Goal: Task Accomplishment & Management: Use online tool/utility

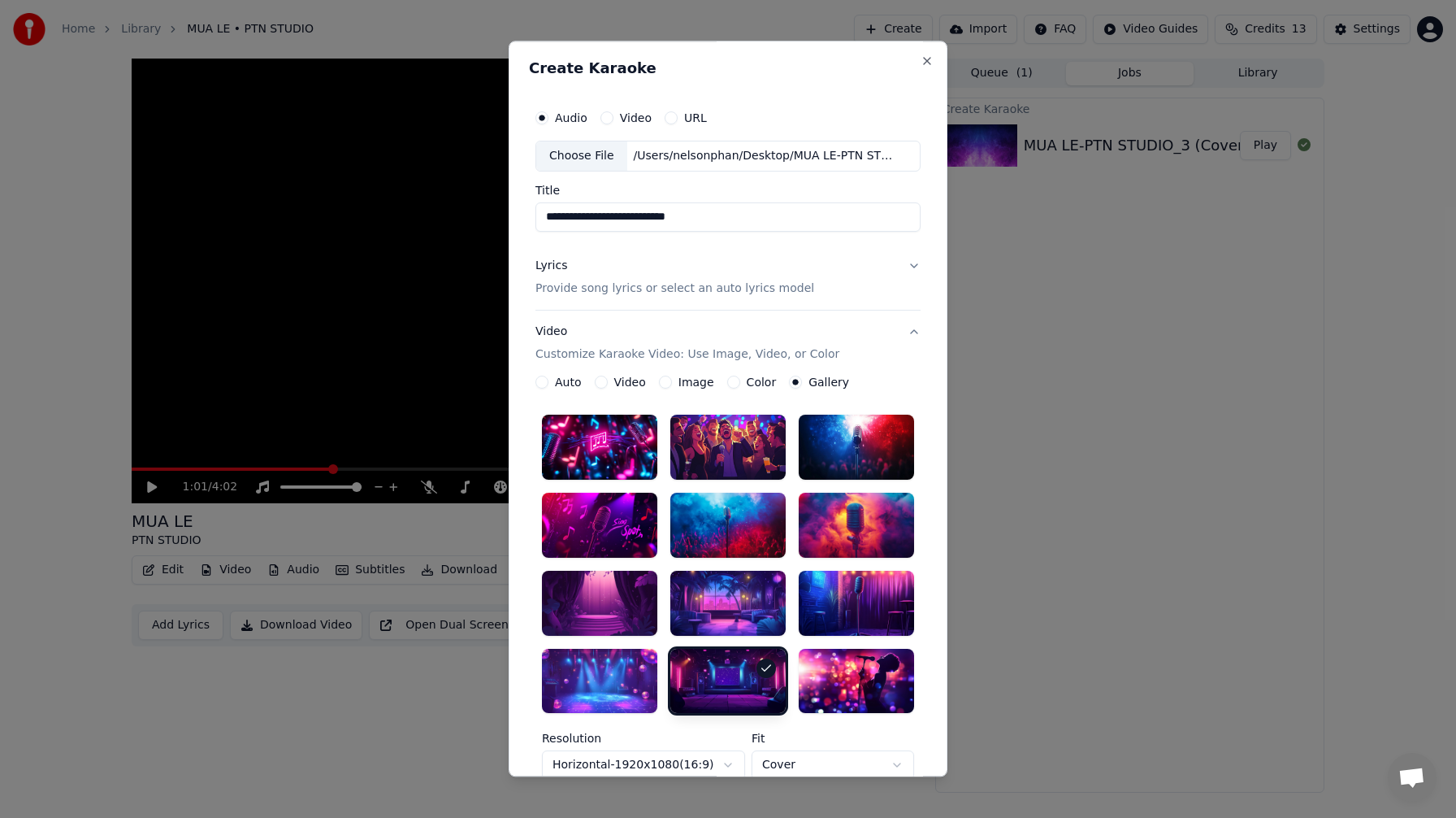
click at [602, 384] on div "Video" at bounding box center [620, 382] width 51 height 13
click at [597, 385] on button "Video" at bounding box center [601, 382] width 13 height 13
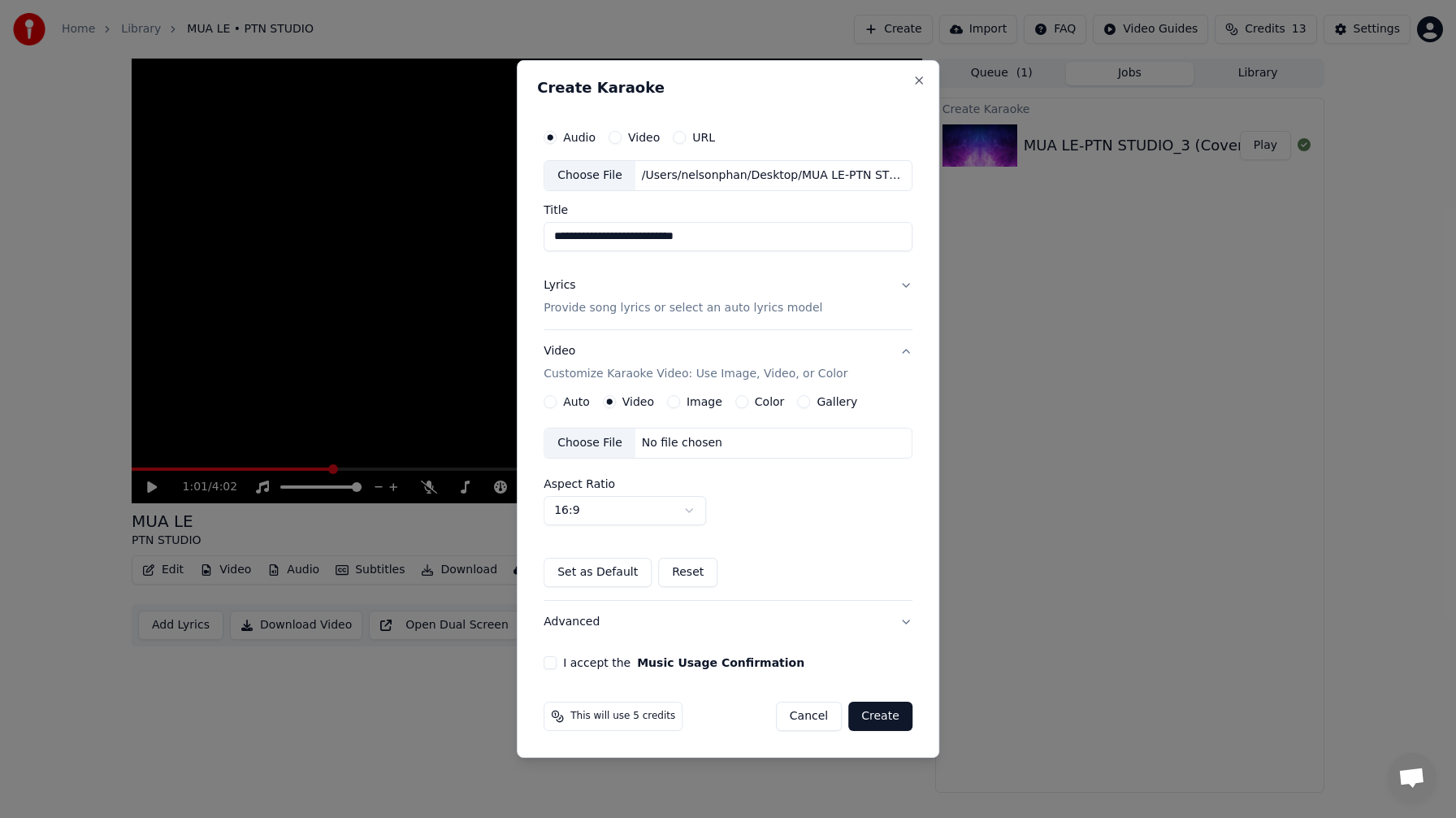
click at [602, 444] on div "Choose File" at bounding box center [590, 443] width 91 height 30
click at [905, 286] on button "Lyrics Provide song lyrics or select an auto lyrics model" at bounding box center [728, 297] width 369 height 65
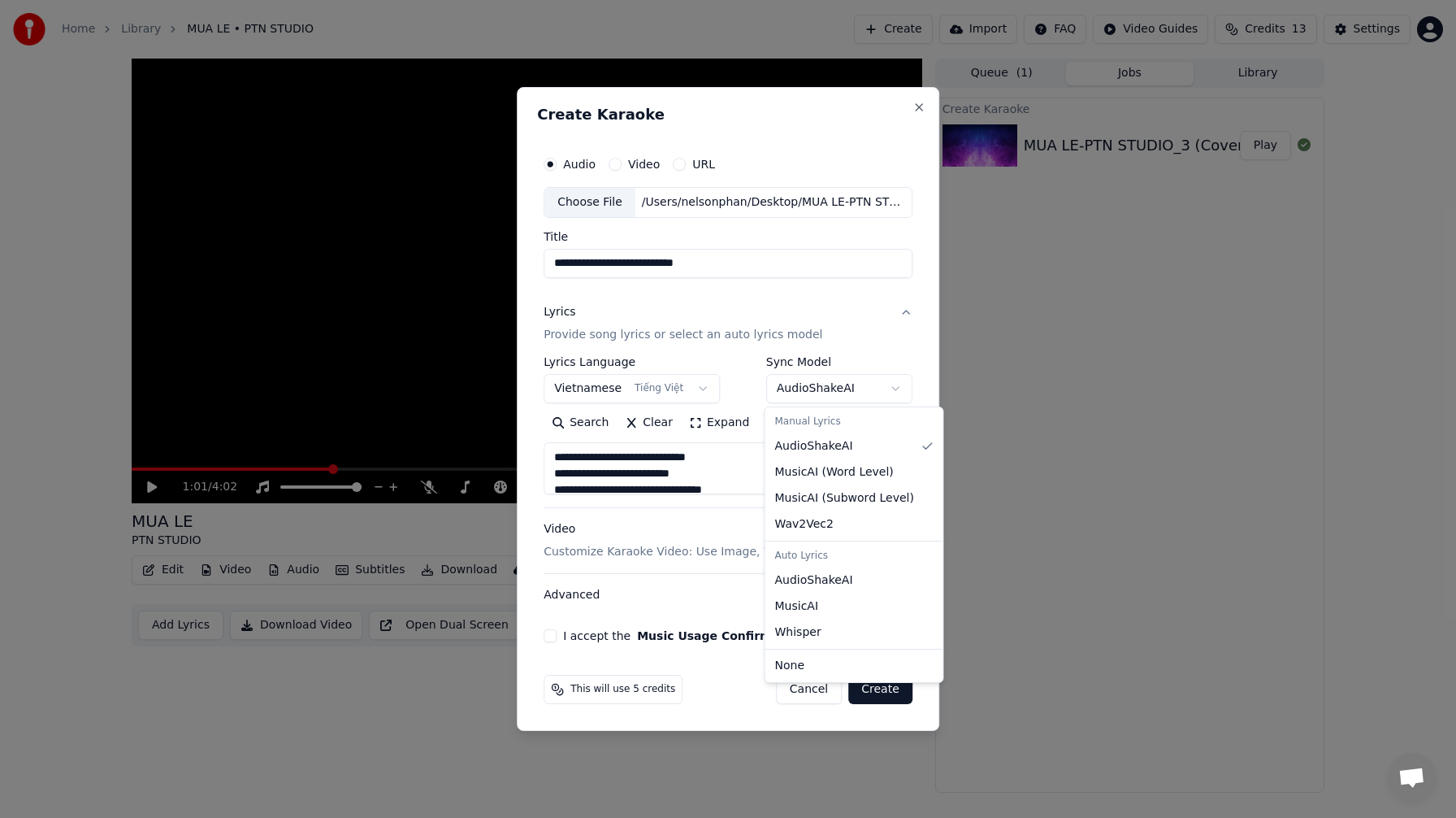
click at [897, 390] on body "**********" at bounding box center [728, 409] width 1456 height 818
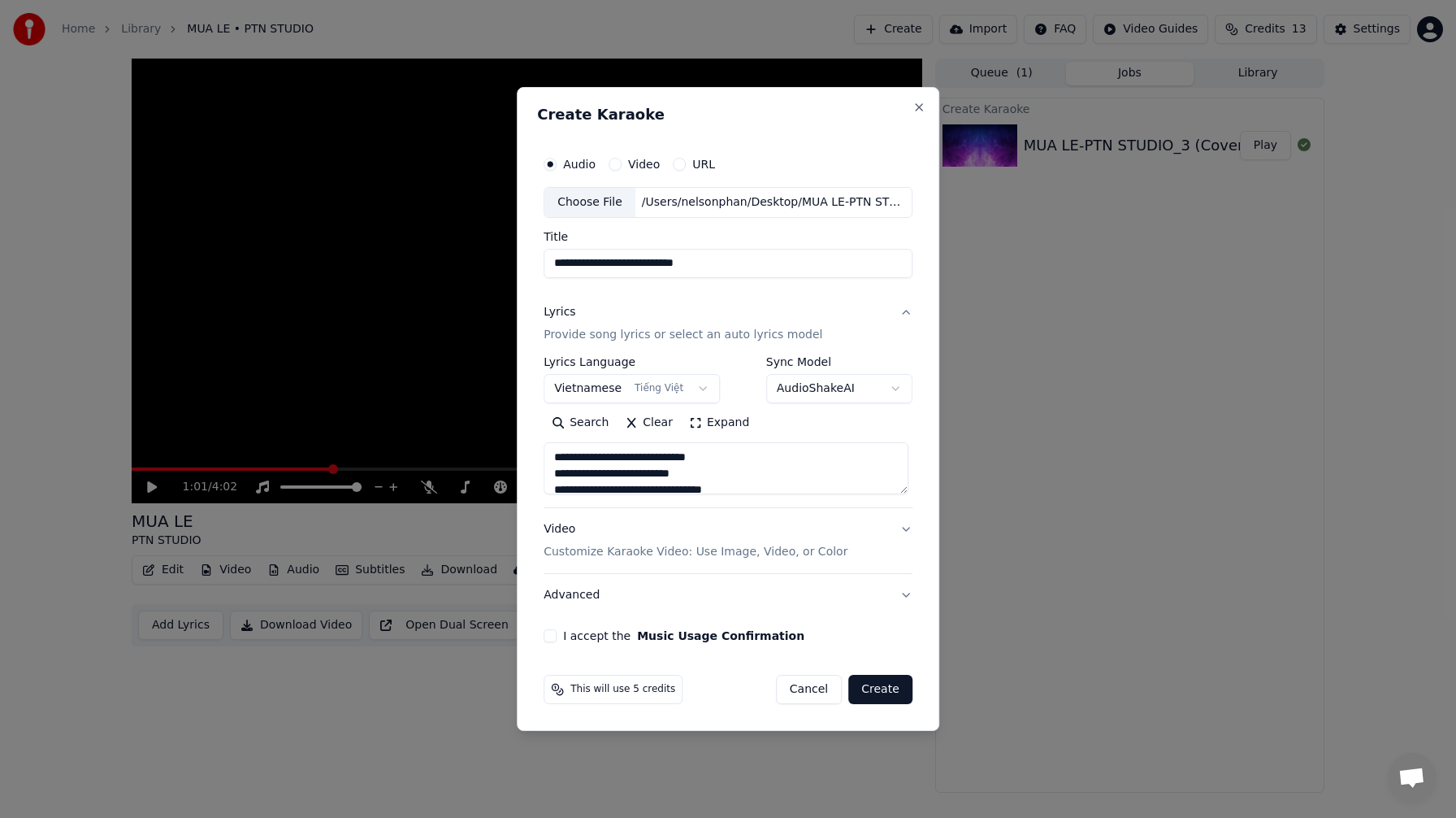
click at [897, 390] on body "**********" at bounding box center [728, 409] width 1456 height 818
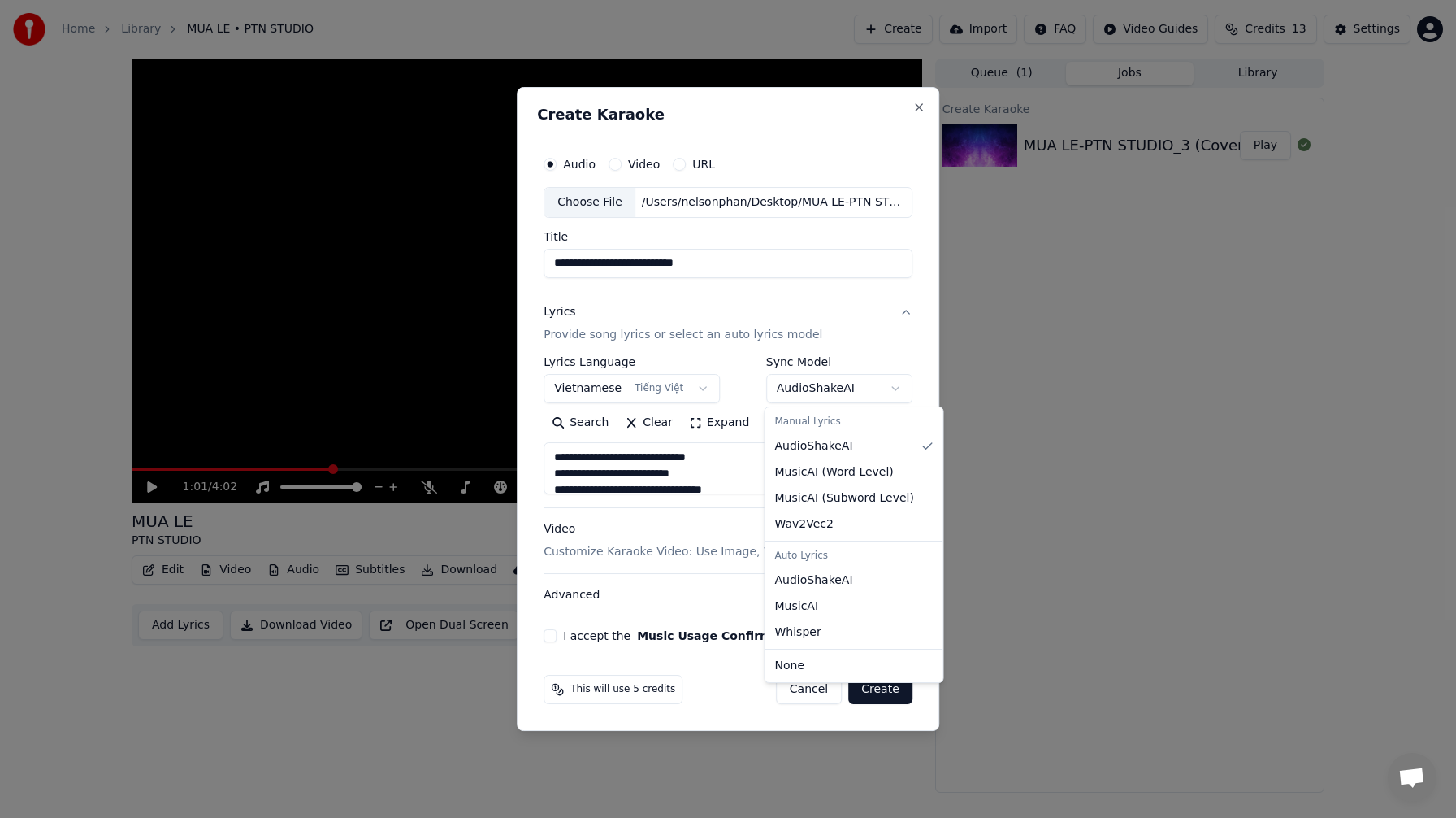
click at [897, 390] on body "**********" at bounding box center [728, 409] width 1456 height 818
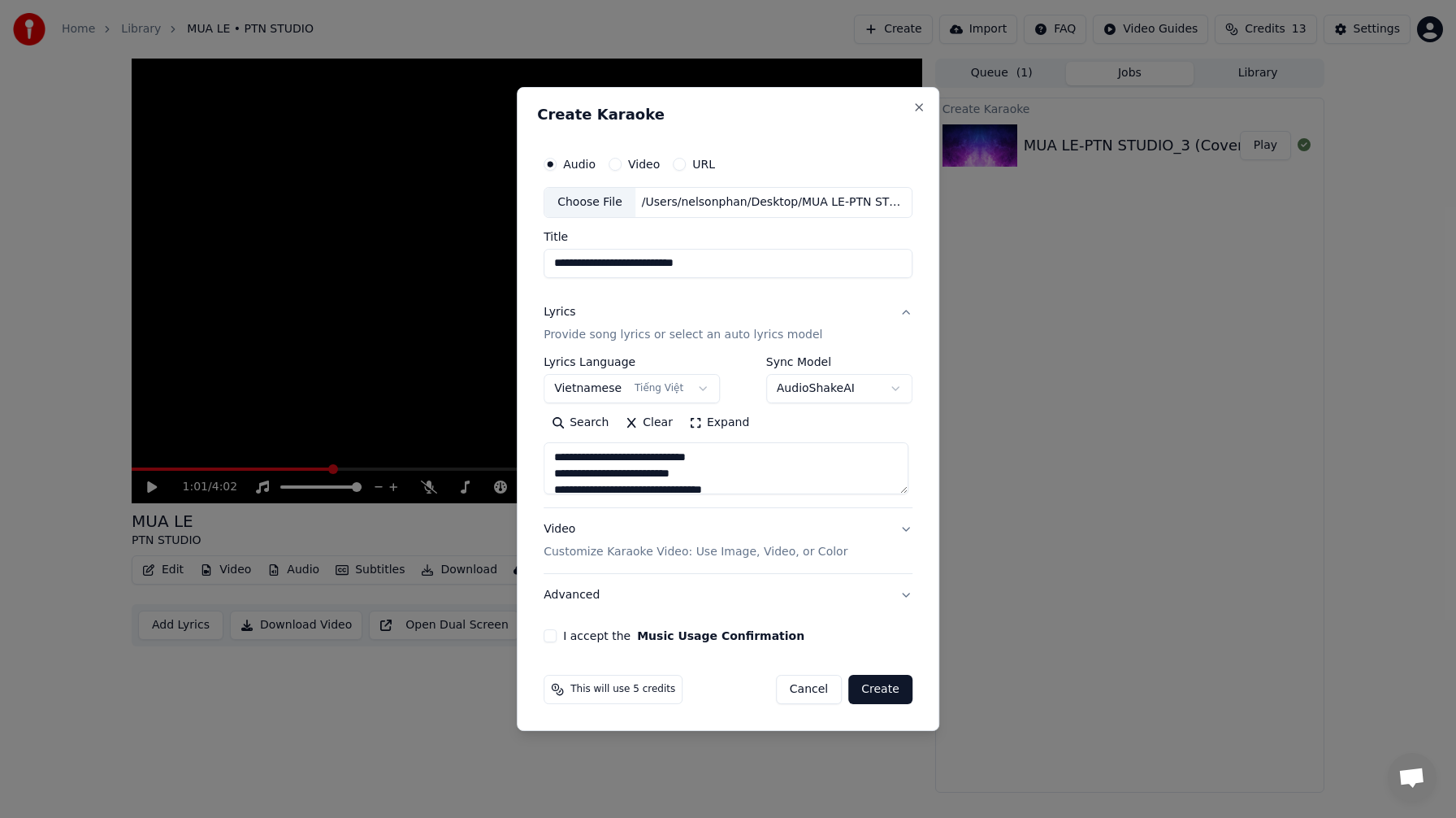
click at [897, 390] on body "**********" at bounding box center [728, 409] width 1456 height 818
click at [903, 527] on button "Video Customize Karaoke Video: Use Image, Video, or Color" at bounding box center [728, 541] width 369 height 65
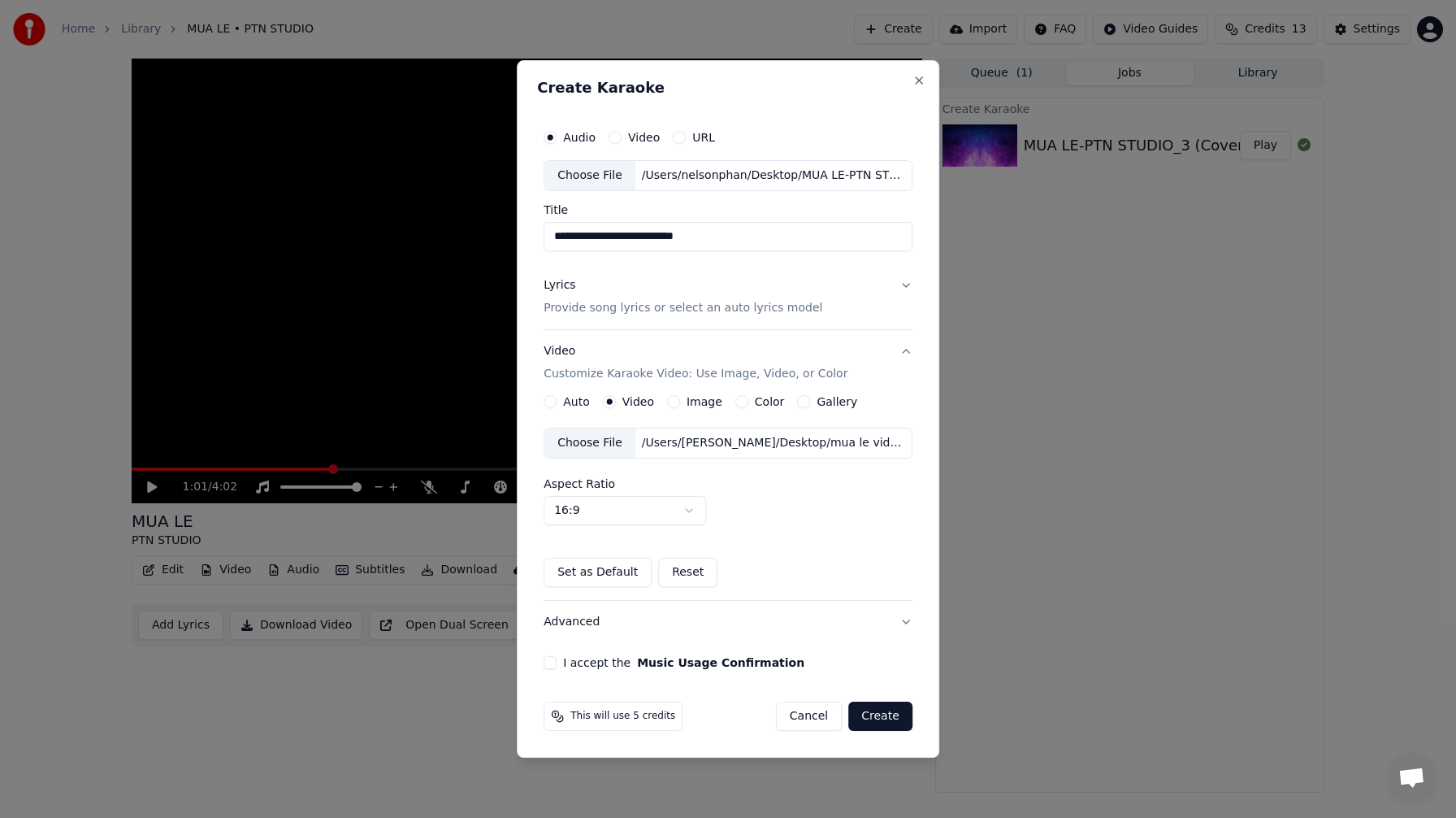
click at [553, 659] on button "I accept the Music Usage Confirmation" at bounding box center [549, 662] width 13 height 13
click at [883, 717] on button "Create" at bounding box center [880, 716] width 64 height 30
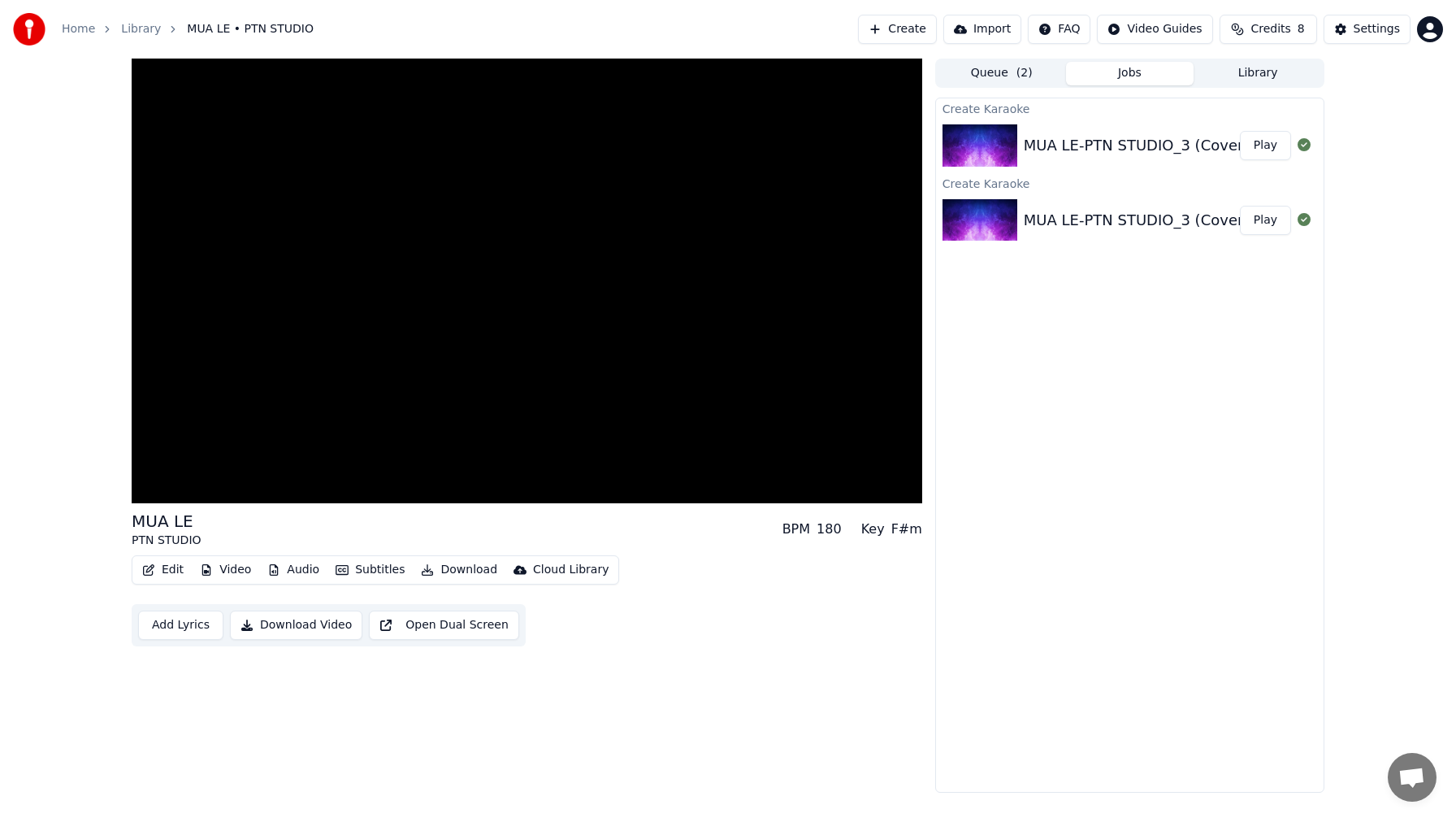
click at [971, 230] on img at bounding box center [980, 220] width 75 height 42
click at [1205, 223] on div "MUA LE-PTN STUDIO_3 (Cover)" at bounding box center [1136, 220] width 226 height 23
click at [1274, 221] on button "Play" at bounding box center [1266, 220] width 51 height 30
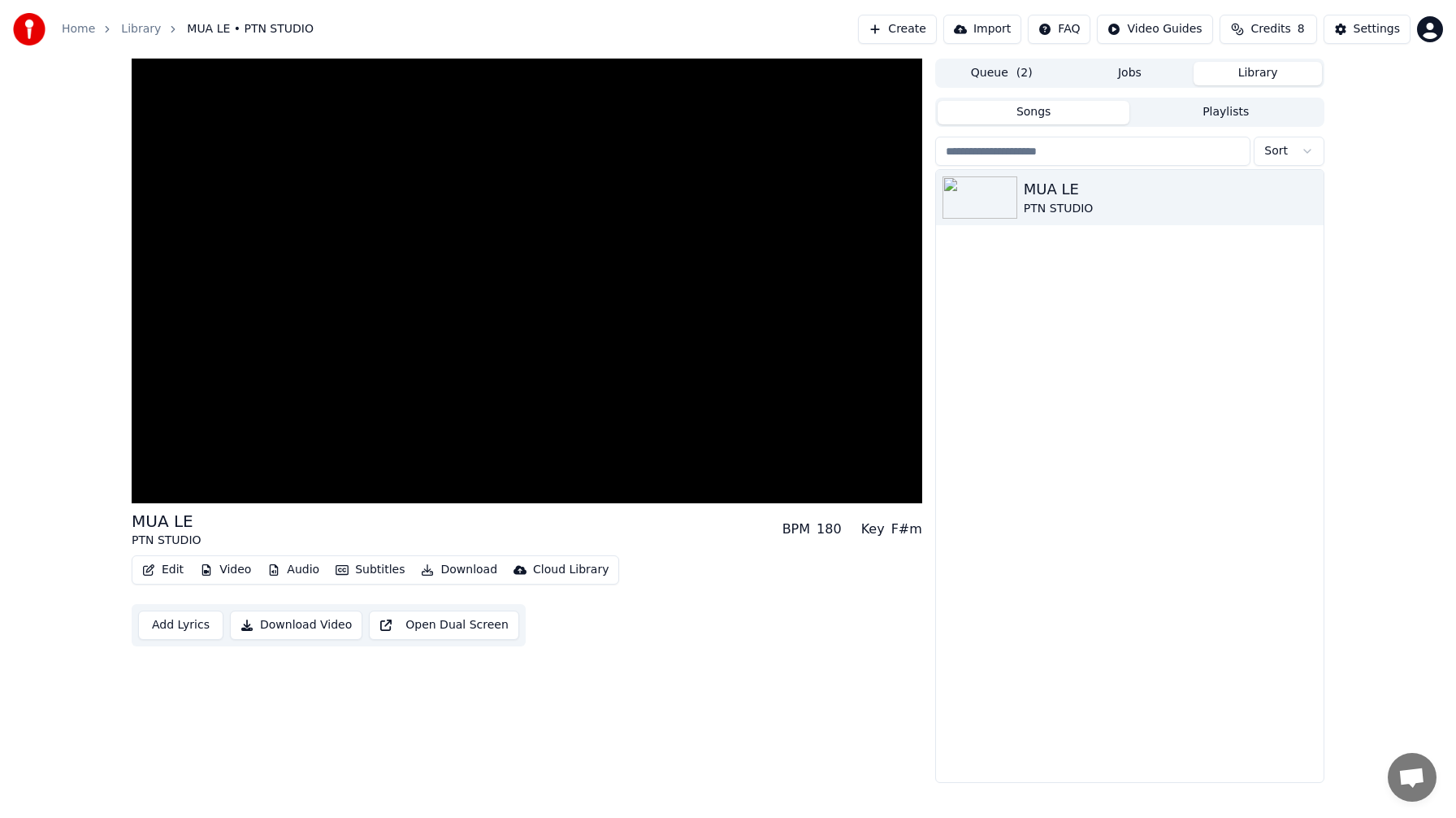
click at [1263, 70] on button "Library" at bounding box center [1258, 74] width 128 height 24
click at [1141, 81] on button "Jobs" at bounding box center [1130, 74] width 128 height 24
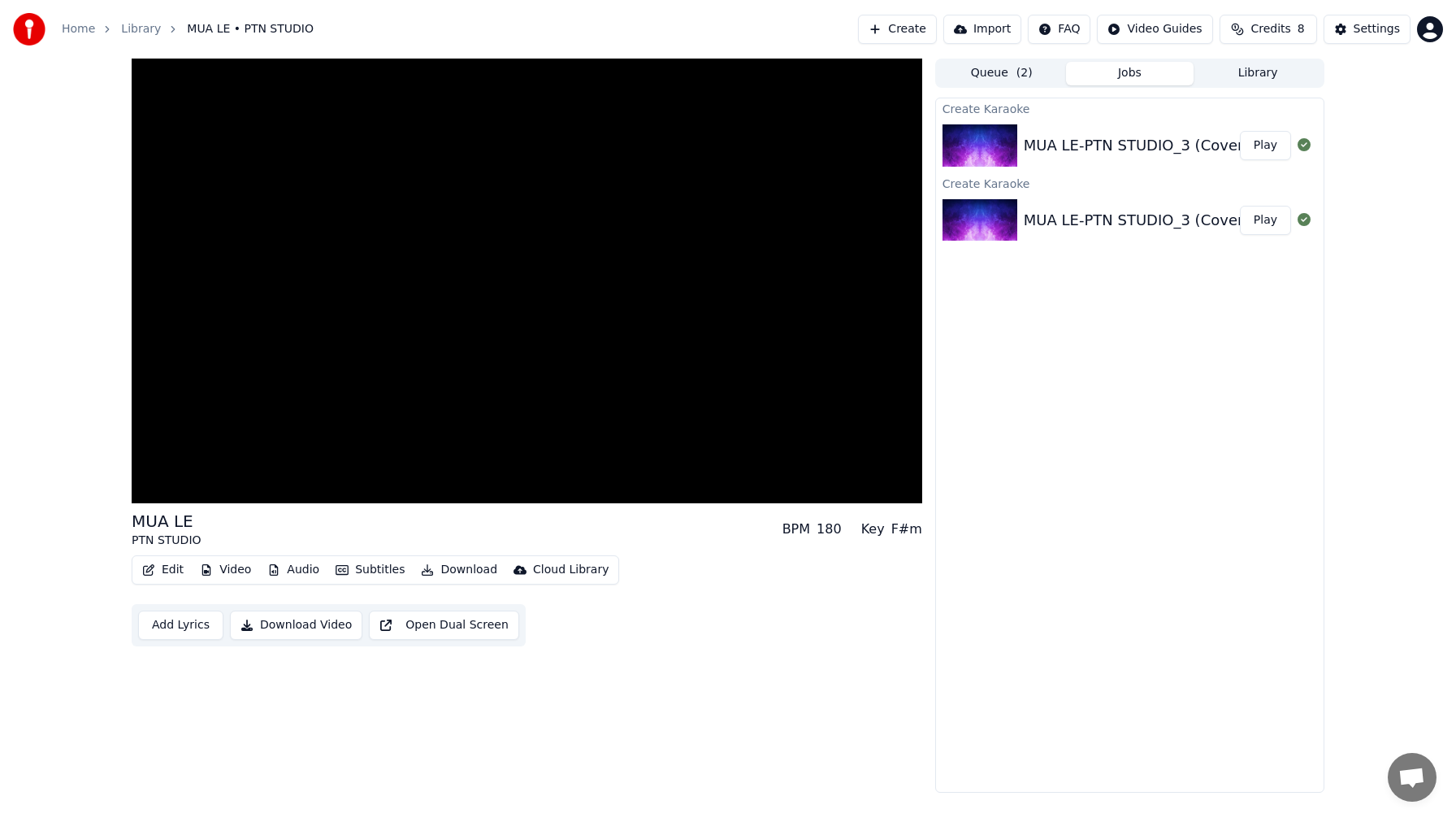
click at [973, 154] on img at bounding box center [980, 145] width 75 height 42
click at [972, 224] on img at bounding box center [980, 220] width 75 height 42
click at [231, 569] on button "Video" at bounding box center [225, 569] width 64 height 23
click at [366, 572] on button "Subtitles" at bounding box center [370, 569] width 82 height 23
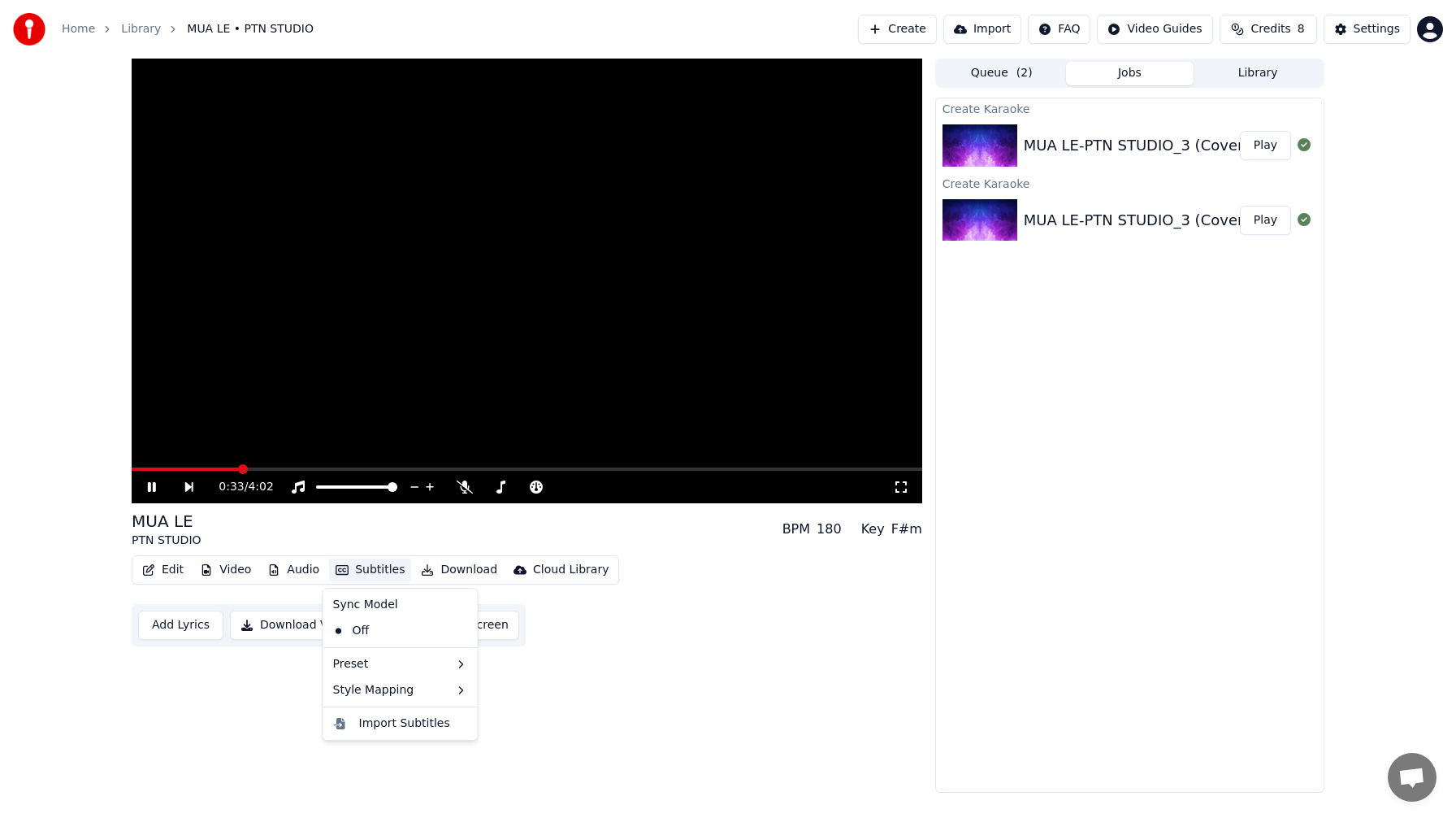
click at [366, 572] on button "Subtitles" at bounding box center [370, 569] width 82 height 23
click at [982, 238] on img at bounding box center [980, 220] width 75 height 42
click at [1265, 219] on button "Play" at bounding box center [1266, 220] width 51 height 30
click at [355, 567] on button "Subtitles" at bounding box center [370, 569] width 82 height 23
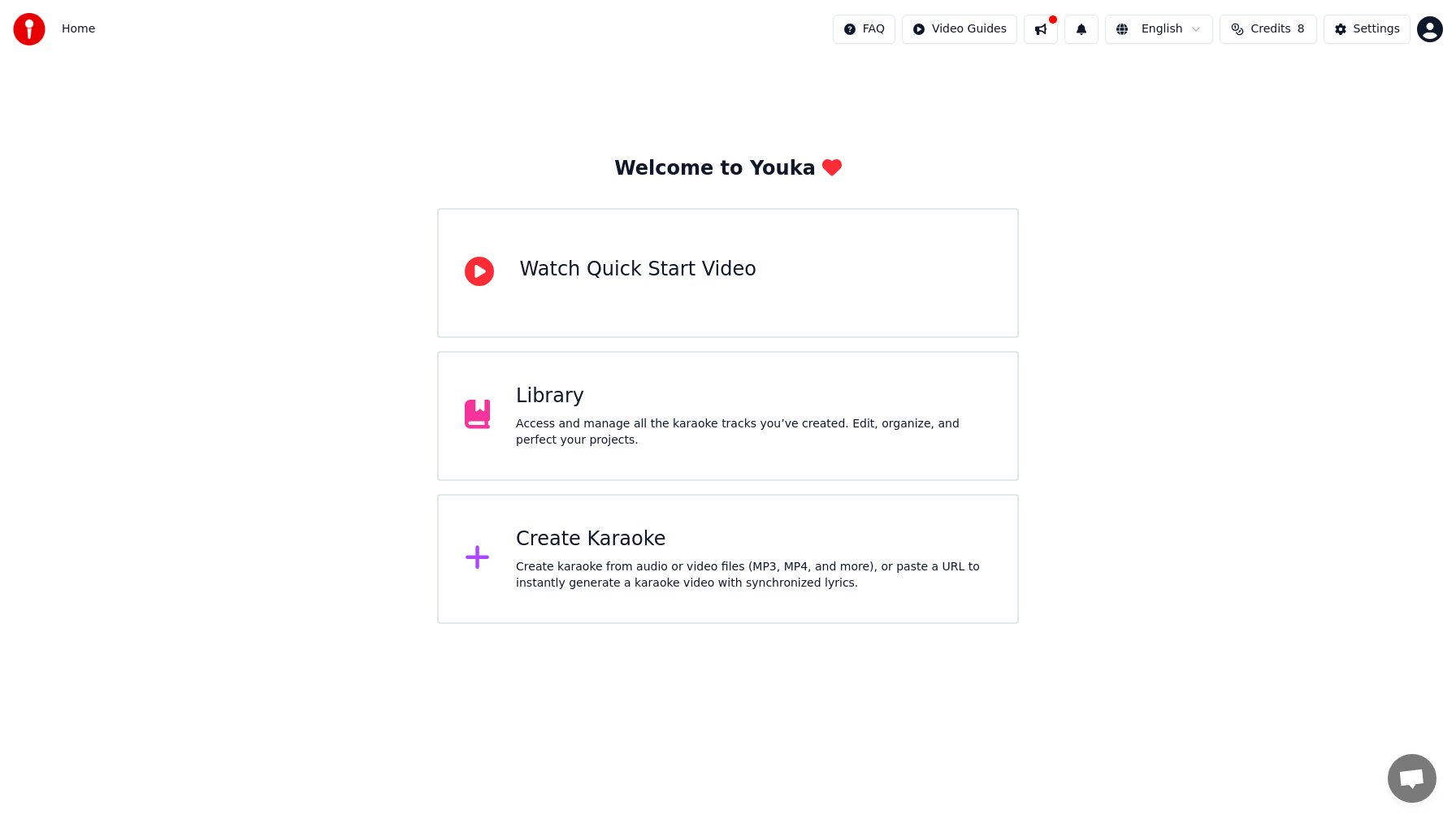
click at [472, 560] on icon at bounding box center [477, 558] width 26 height 30
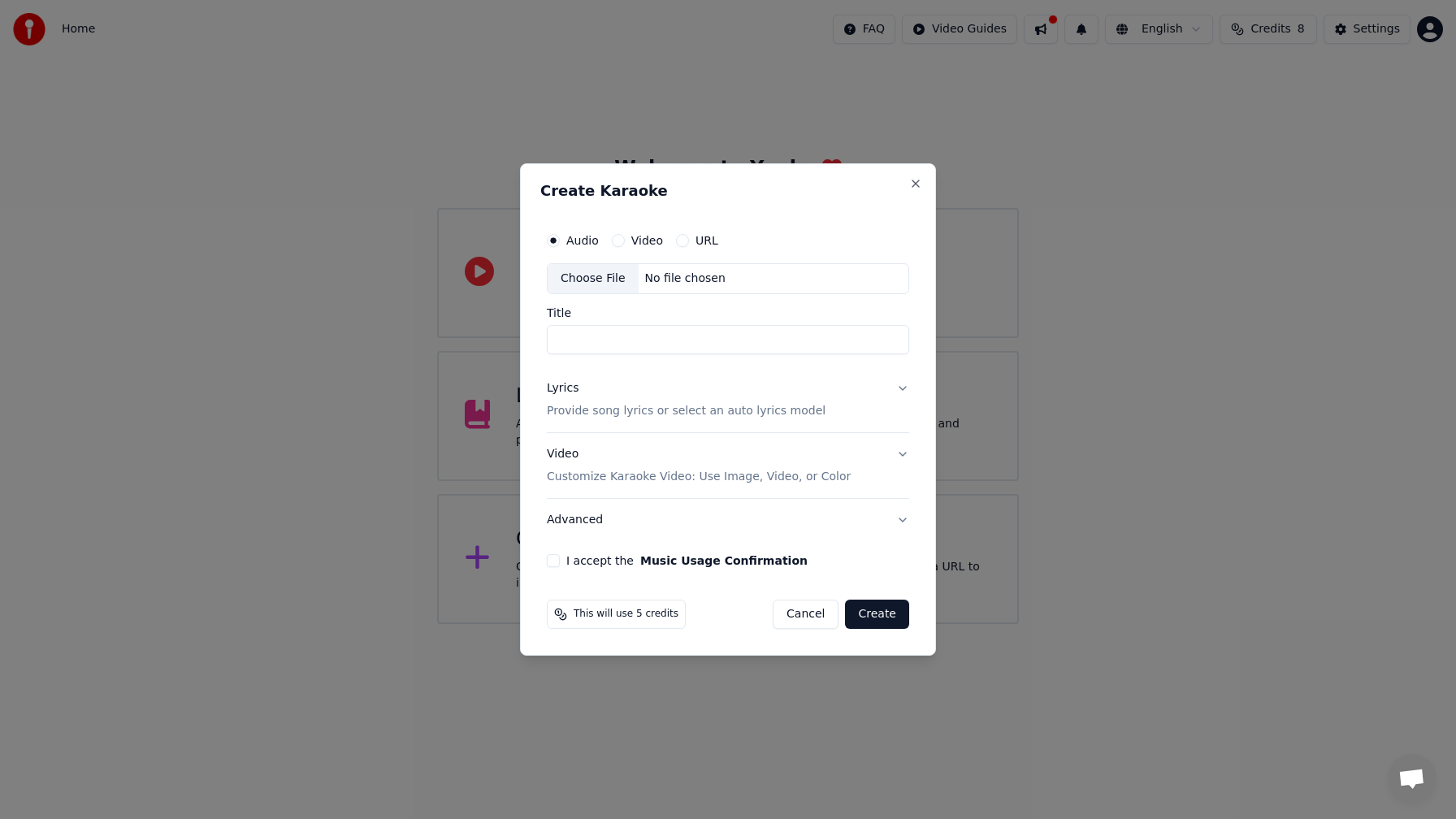
click at [613, 277] on div "Choose File" at bounding box center [593, 279] width 91 height 30
type input "**********"
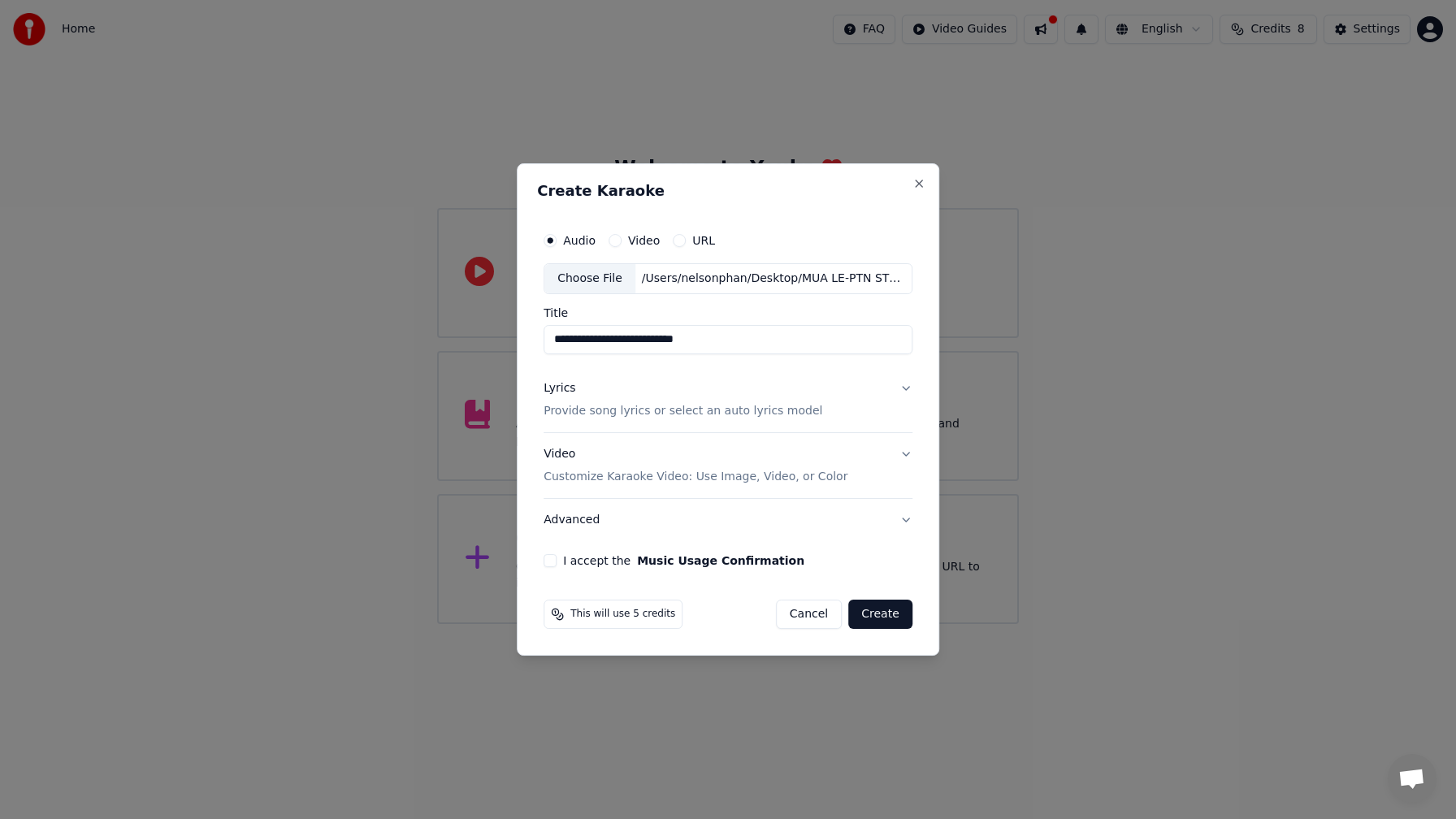
click at [901, 389] on button "Lyrics Provide song lyrics or select an auto lyrics model" at bounding box center [728, 400] width 369 height 65
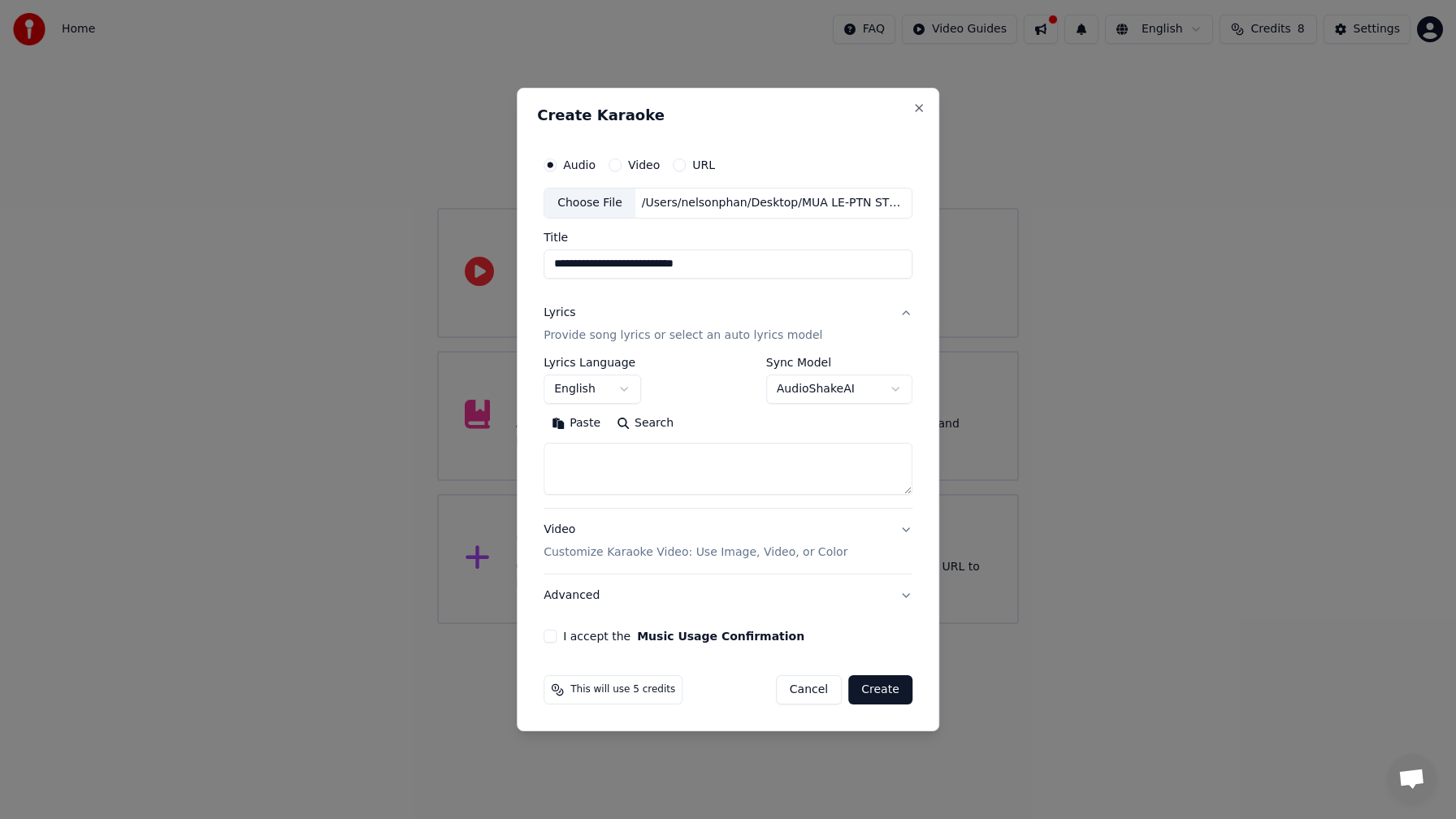
click at [565, 421] on button "Paste" at bounding box center [576, 423] width 65 height 26
type textarea "**********"
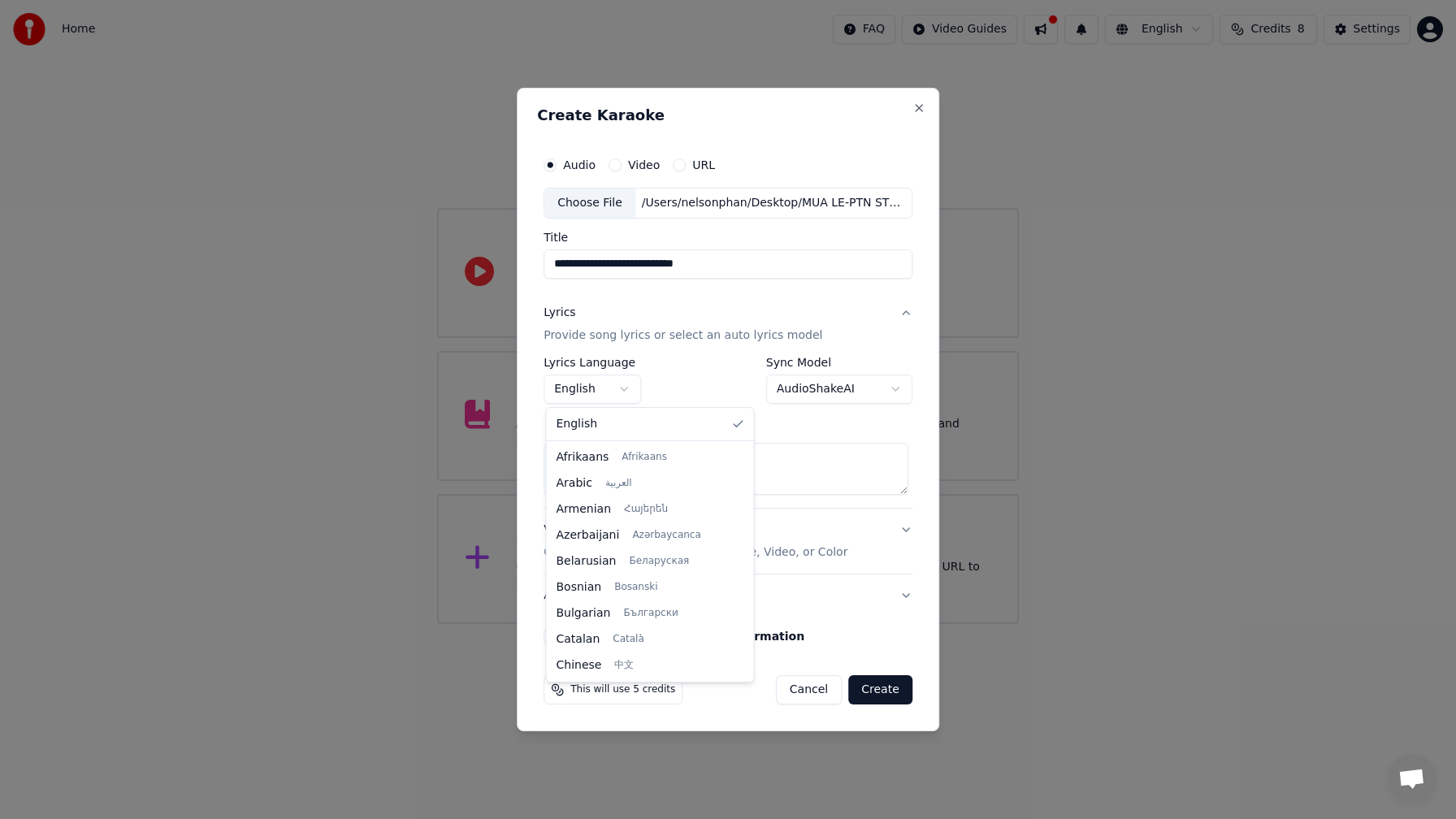
click at [623, 389] on body "**********" at bounding box center [728, 312] width 1456 height 625
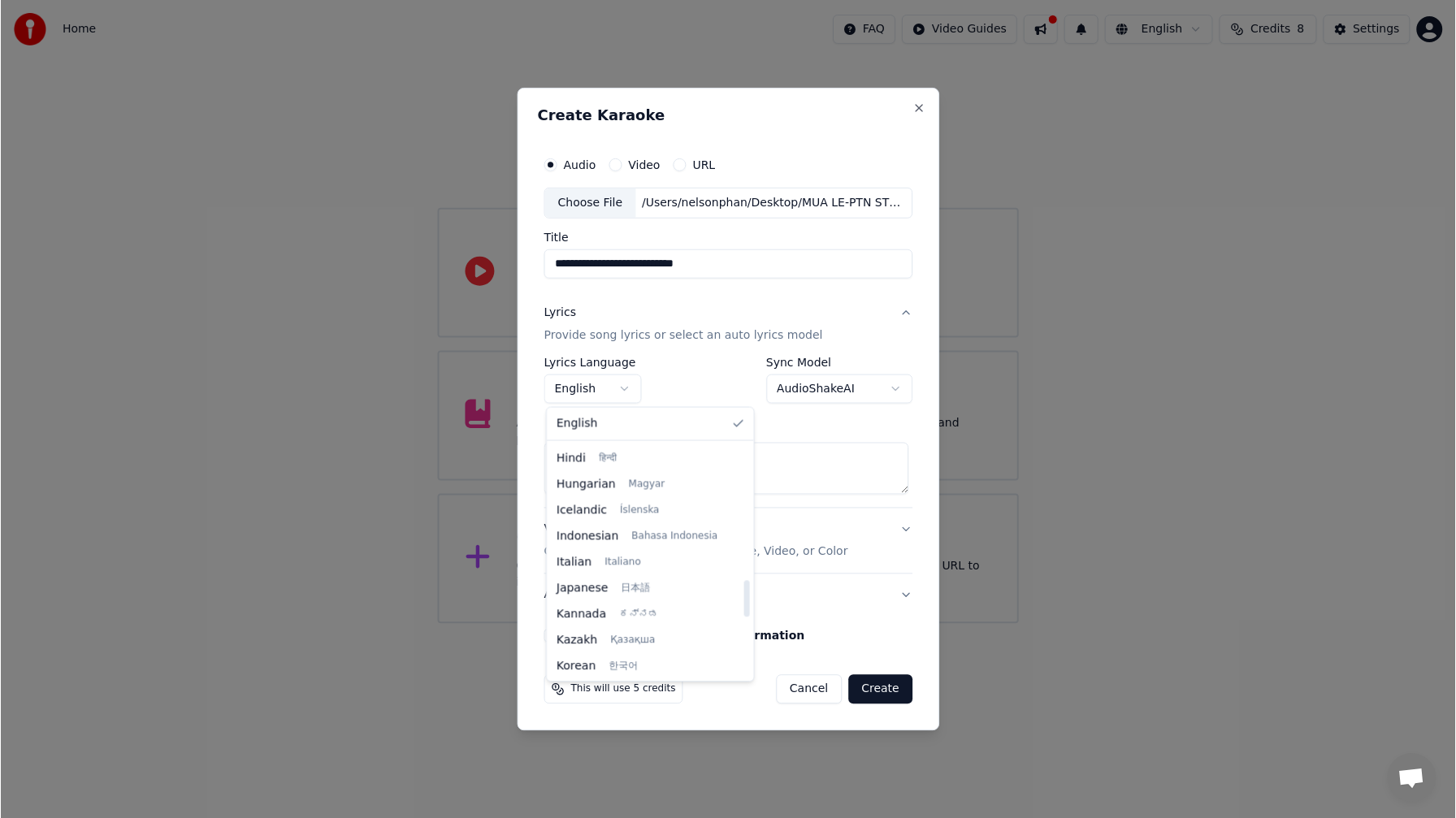
scroll to position [1247, 0]
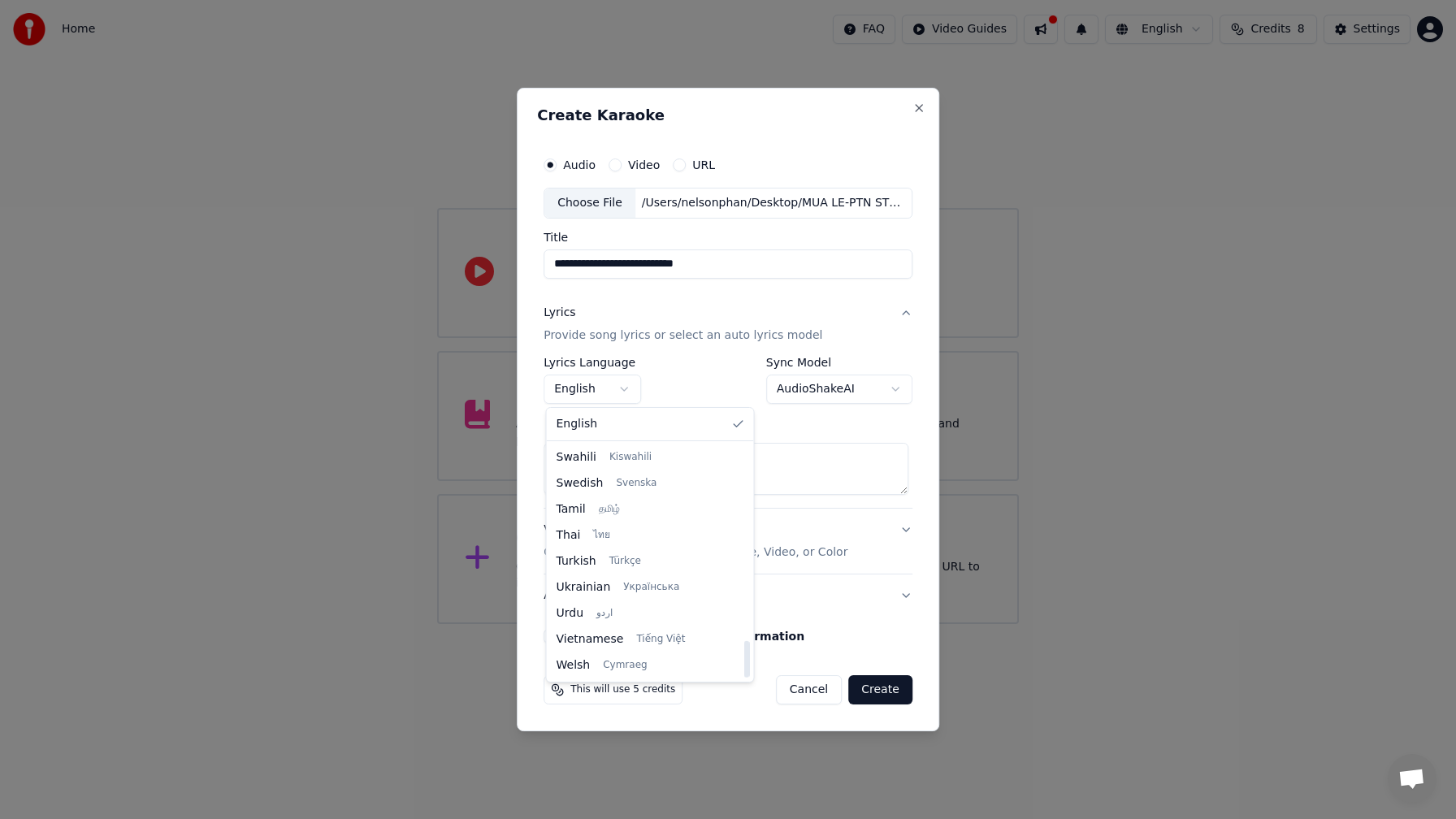
drag, startPoint x: 739, startPoint y: 472, endPoint x: 738, endPoint y: 676, distance: 204.0
click at [745, 678] on div at bounding box center [747, 659] width 6 height 37
select select "**"
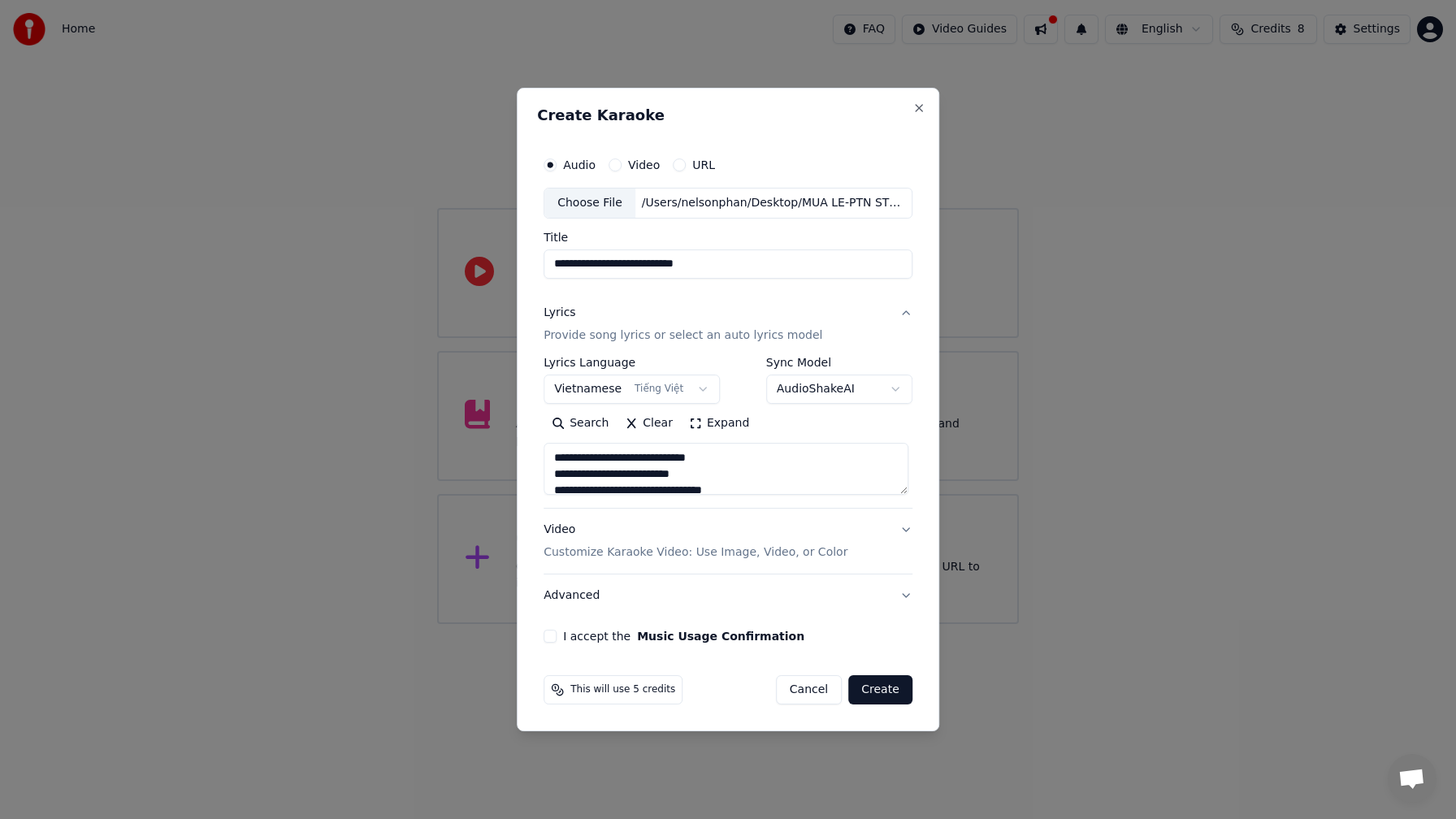
click at [796, 558] on p "Customize Karaoke Video: Use Image, Video, or Color" at bounding box center [695, 553] width 304 height 16
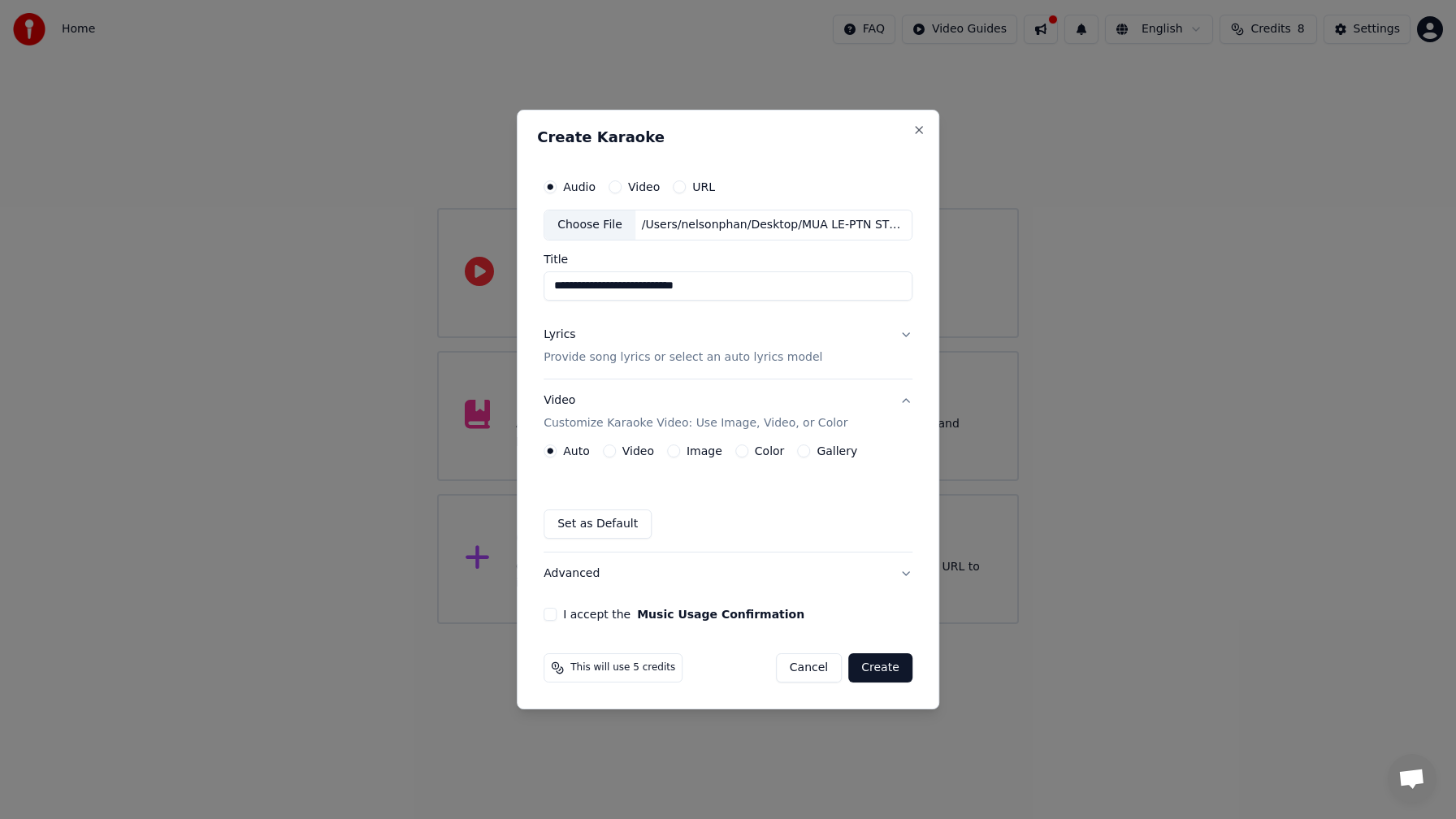
click at [622, 446] on label "Video" at bounding box center [638, 451] width 32 height 12
click at [616, 446] on button "Video" at bounding box center [609, 451] width 13 height 13
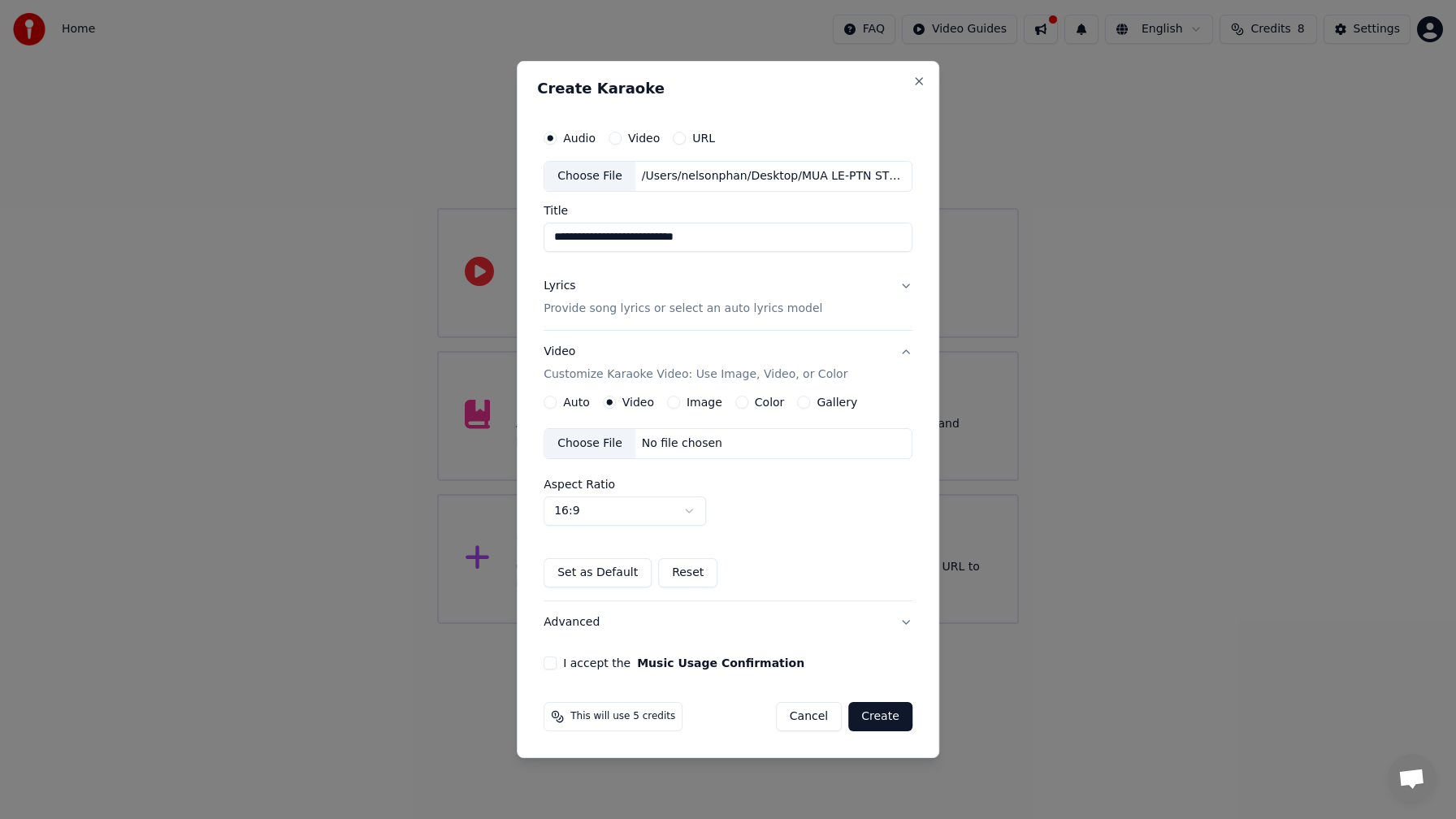
click at [610, 447] on div "Choose File" at bounding box center [590, 444] width 91 height 30
click at [555, 660] on button "I accept the Music Usage Confirmation" at bounding box center [549, 662] width 13 height 13
click at [888, 720] on button "Create" at bounding box center [880, 716] width 64 height 30
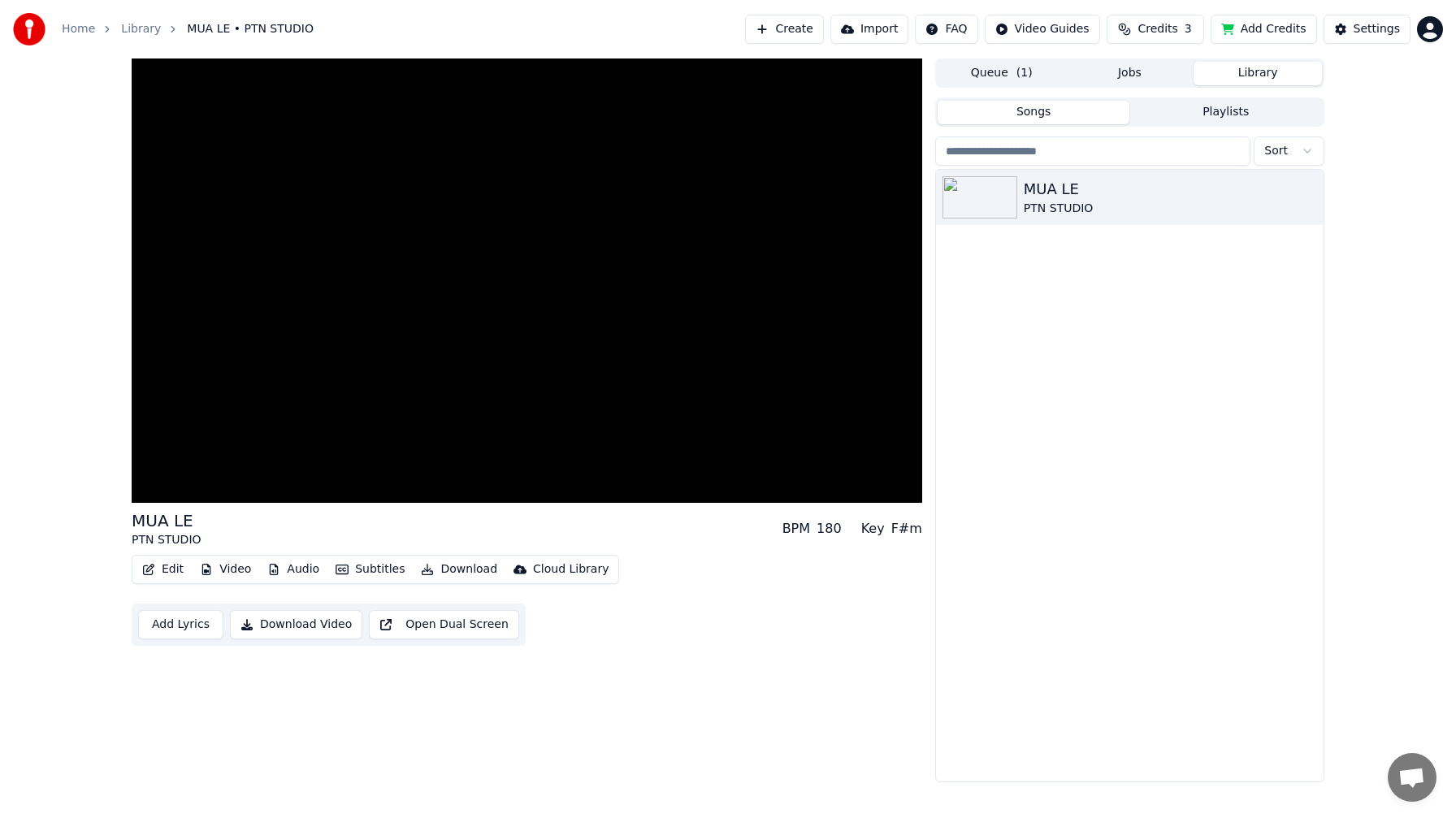
click at [1266, 71] on button "Library" at bounding box center [1258, 74] width 128 height 24
click at [1311, 199] on icon "button" at bounding box center [1309, 196] width 16 height 13
click at [136, 29] on link "Library" at bounding box center [141, 29] width 39 height 16
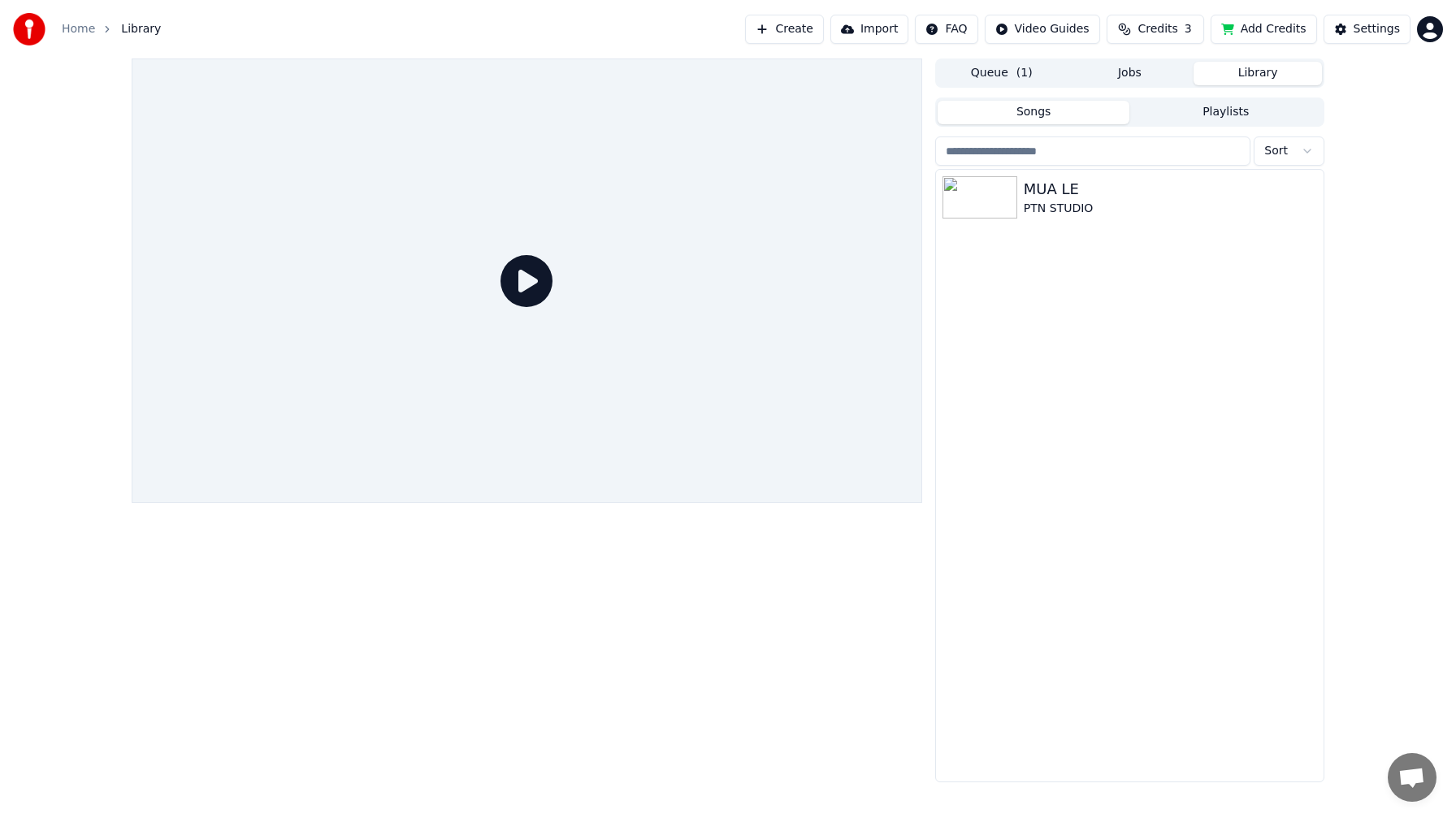
click at [137, 30] on span "Library" at bounding box center [141, 29] width 39 height 16
click at [85, 29] on link "Home" at bounding box center [79, 29] width 34 height 16
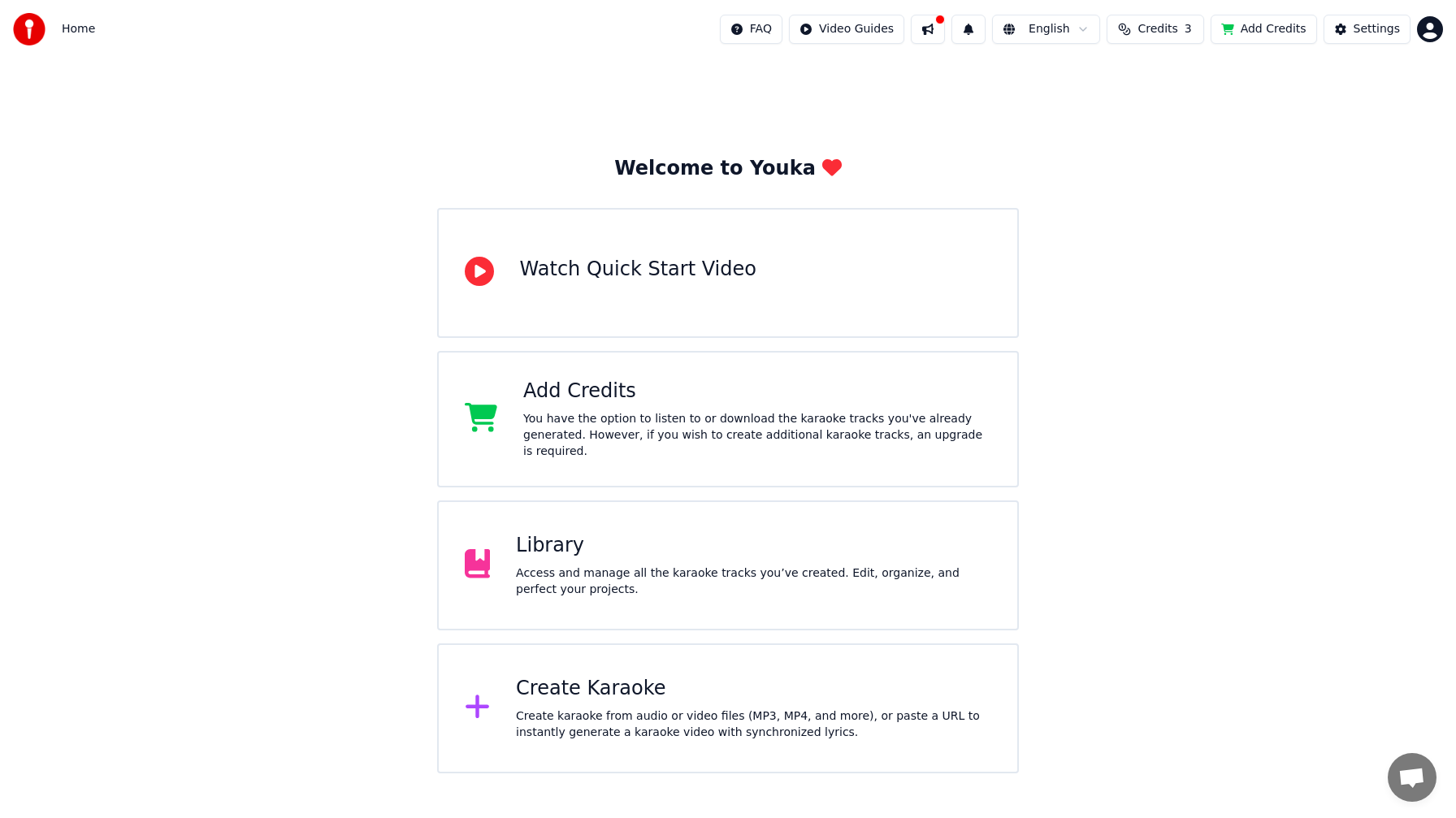
click at [550, 550] on div "Library" at bounding box center [754, 546] width 475 height 26
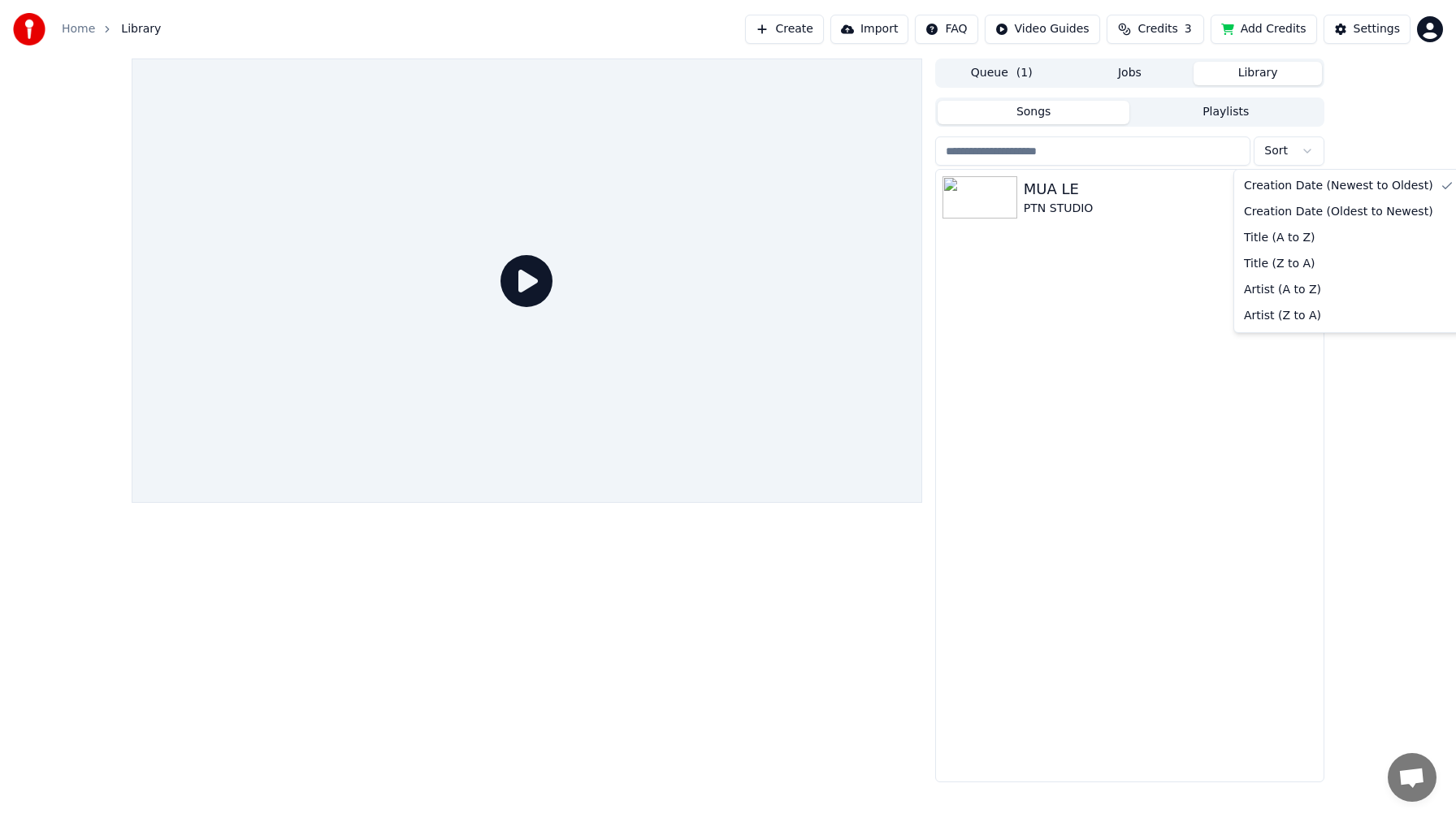
click at [1305, 156] on html "Home Library Create Import FAQ Video Guides Credits 3 Add Credits Settings Queu…" at bounding box center [728, 409] width 1456 height 818
click at [1306, 156] on html "Home Library Create Import FAQ Video Guides Credits 3 Add Credits Settings Queu…" at bounding box center [728, 409] width 1456 height 818
click at [1431, 24] on html "Home Library Create Import FAQ Video Guides Credits 3 Add Credits Settings Queu…" at bounding box center [728, 409] width 1456 height 818
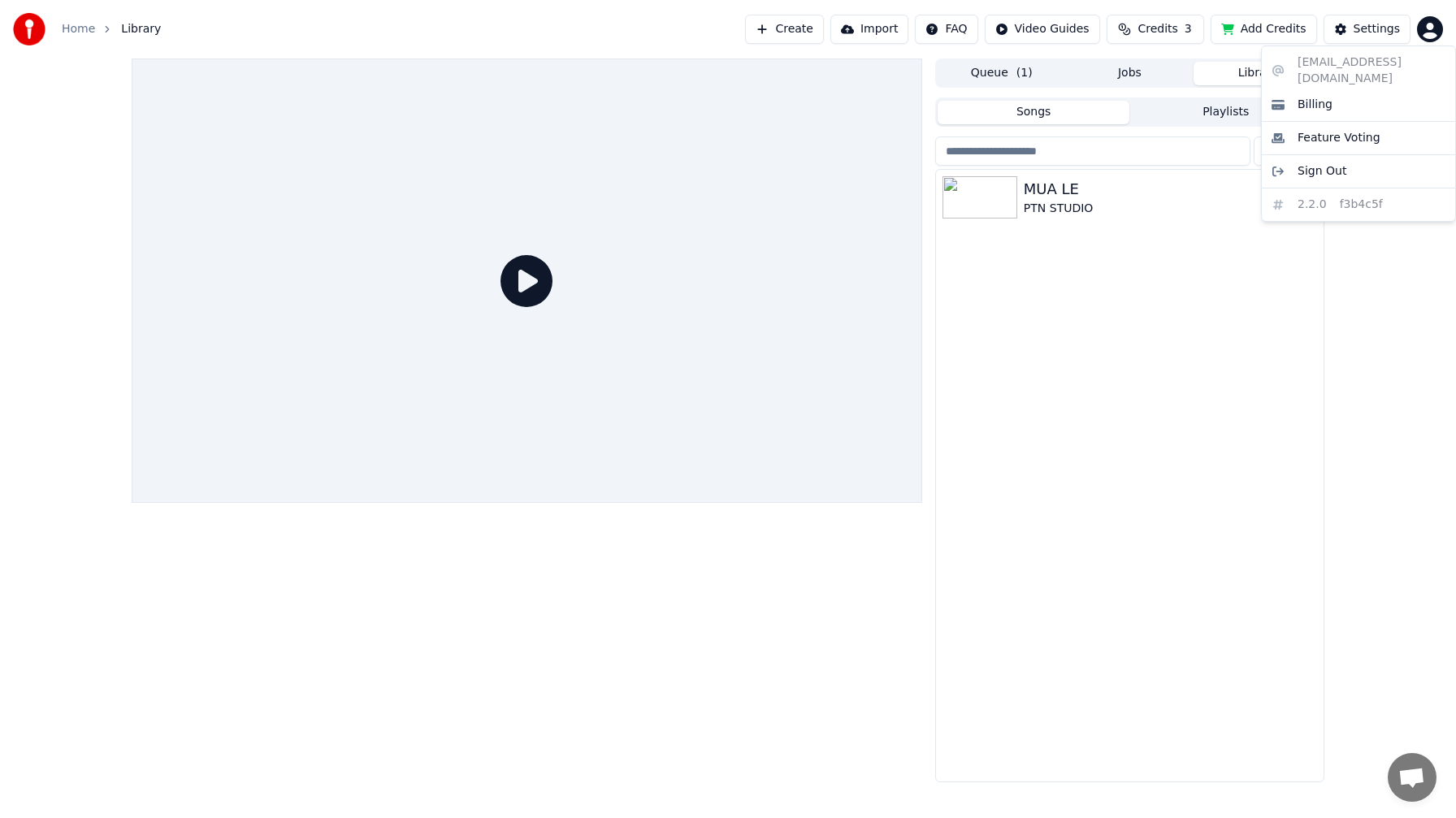
click at [1431, 30] on html "Home Library Create Import FAQ Video Guides Credits 3 Add Credits Settings Queu…" at bounding box center [728, 409] width 1456 height 818
click at [1164, 325] on html "Home Library Create Import FAQ Video Guides Credits 3 Add Credits Settings Queu…" at bounding box center [728, 409] width 1456 height 818
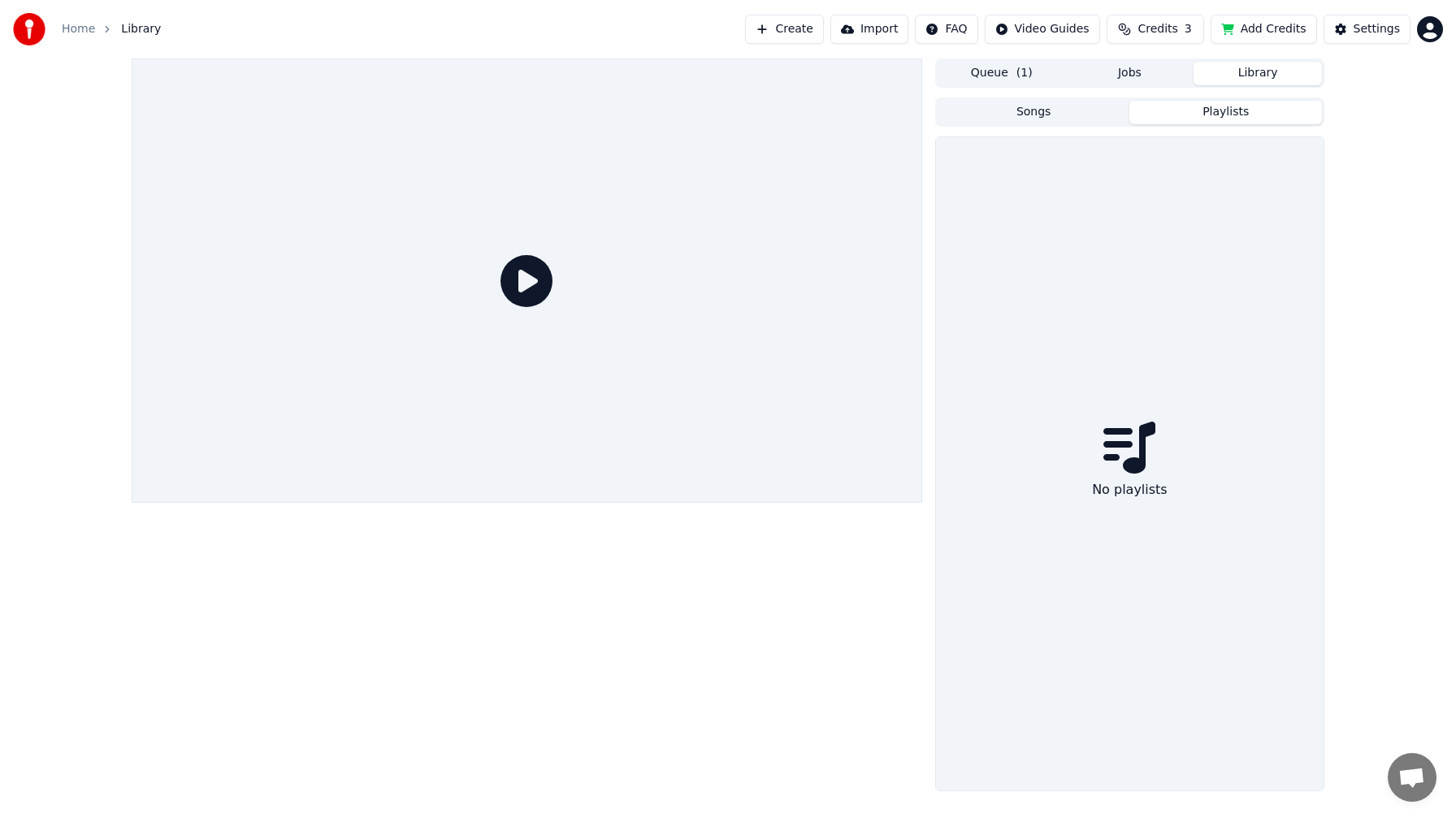
click at [1205, 118] on button "Playlists" at bounding box center [1225, 112] width 192 height 24
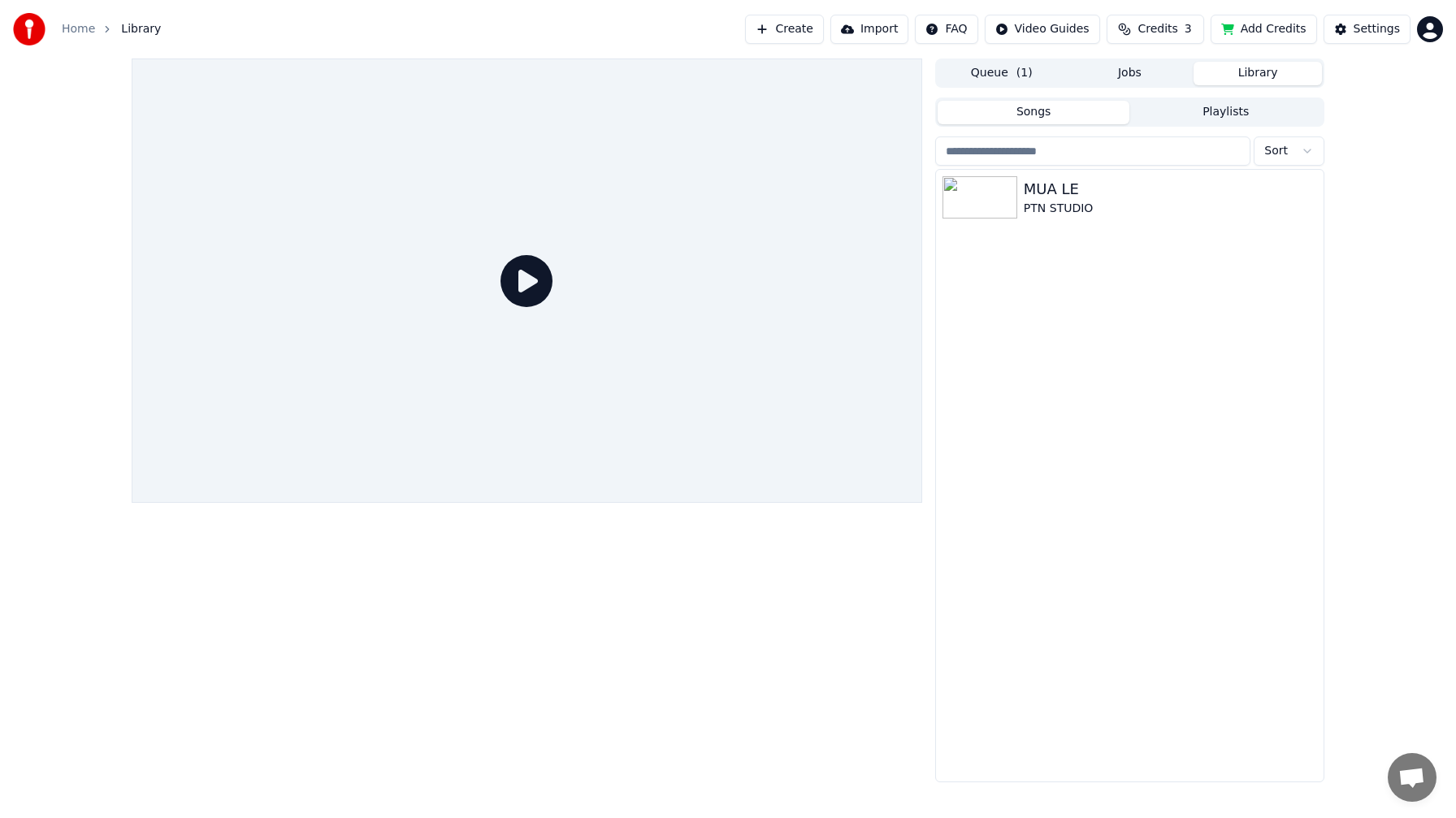
click at [1056, 107] on button "Songs" at bounding box center [1034, 112] width 192 height 24
click at [1306, 196] on icon "button" at bounding box center [1309, 196] width 16 height 13
click at [861, 30] on button "Import" at bounding box center [869, 30] width 78 height 30
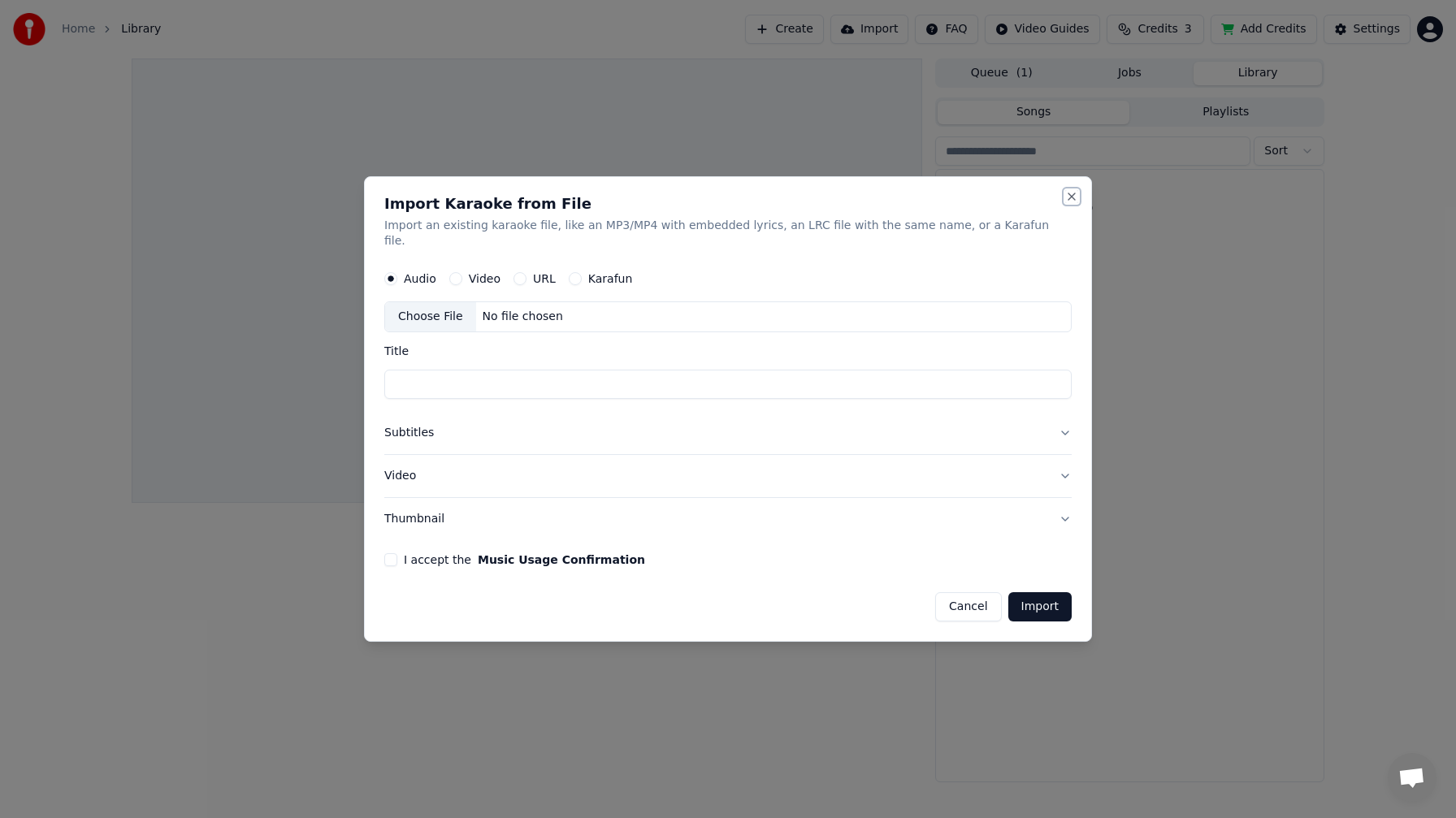
click at [1065, 203] on button "Close" at bounding box center [1071, 196] width 13 height 13
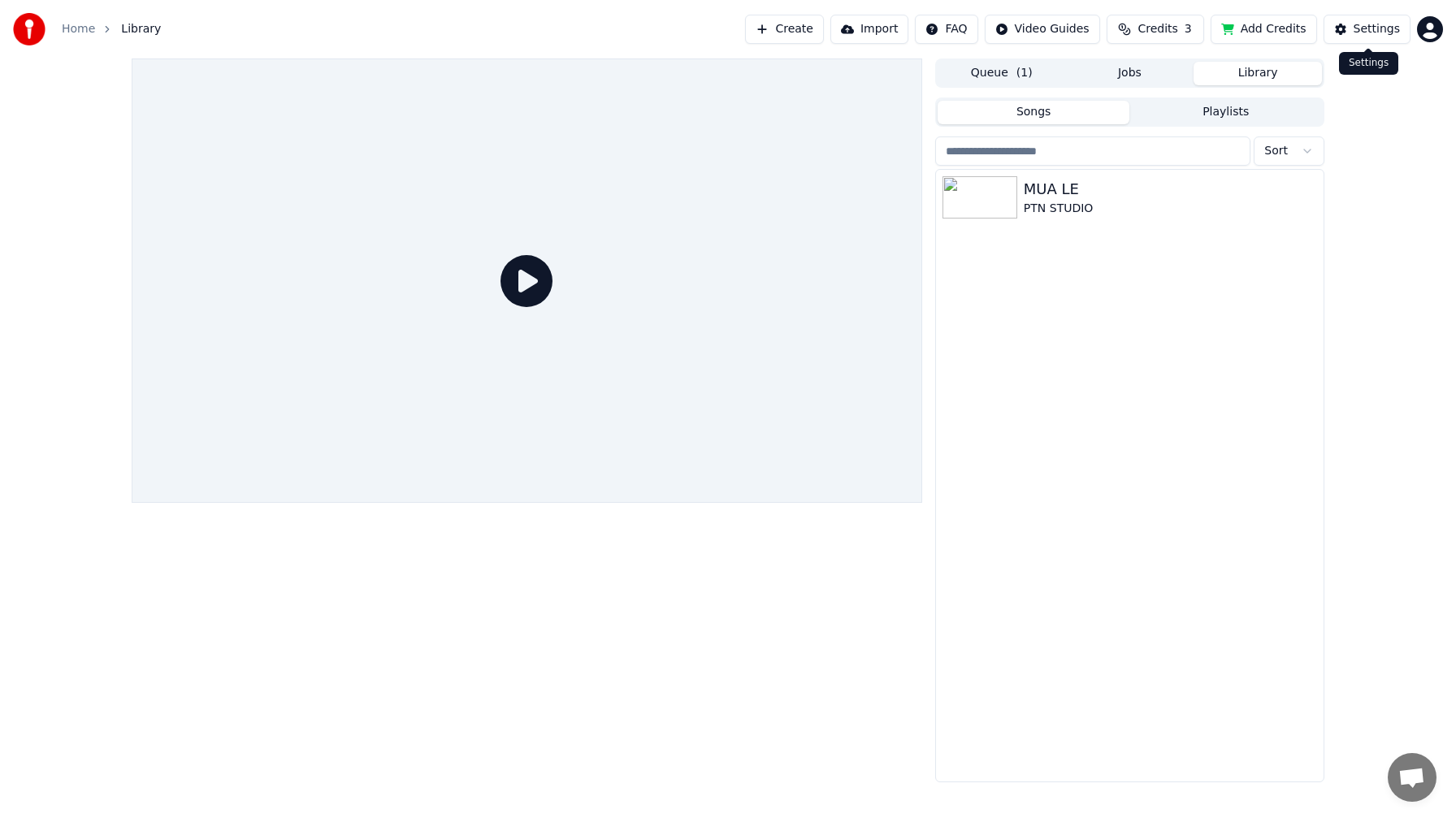
click at [1365, 30] on div "Settings" at bounding box center [1376, 29] width 46 height 16
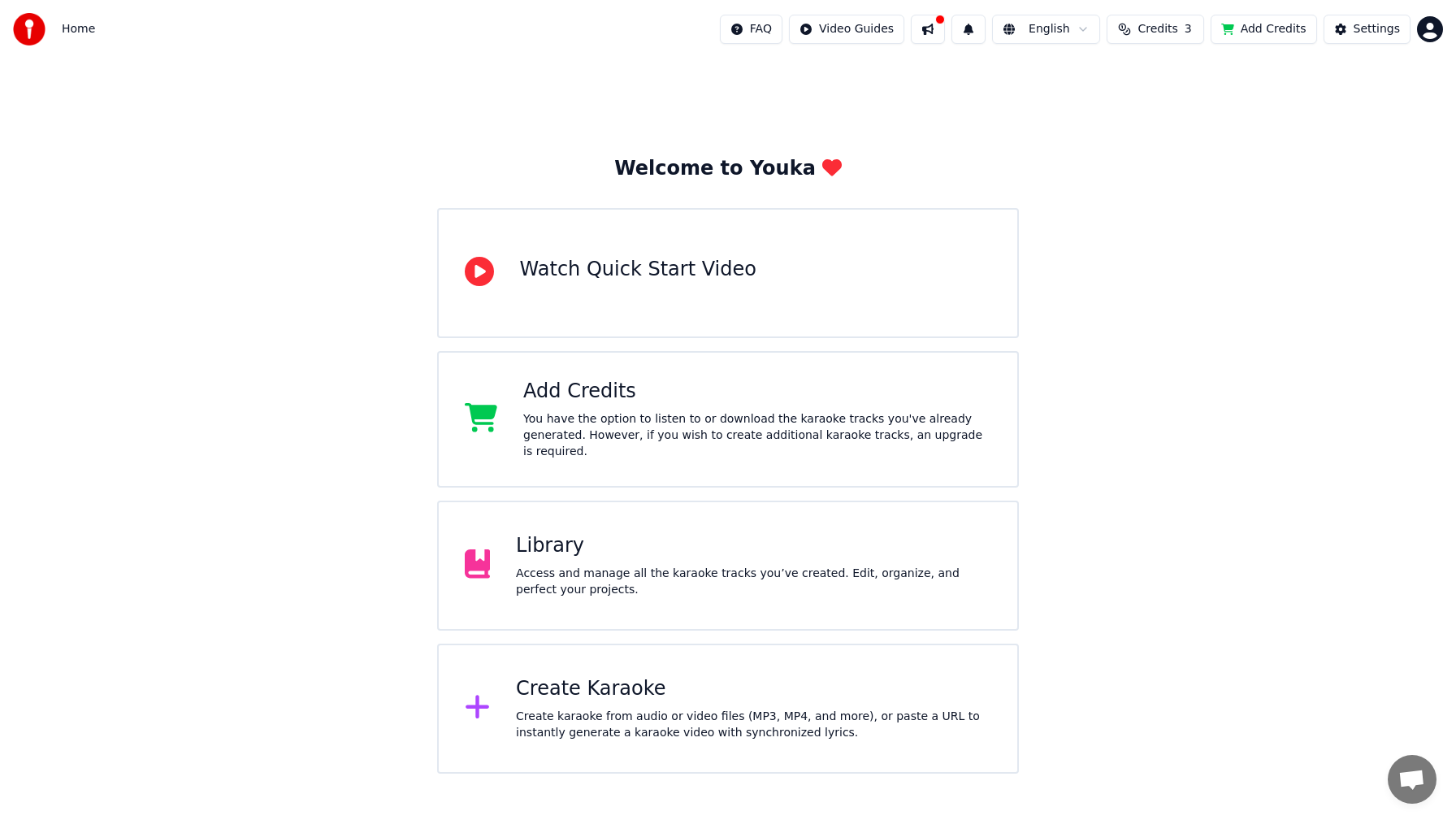
click at [575, 416] on div "You have the option to listen to or download the karaoke tracks you've already …" at bounding box center [757, 435] width 468 height 48
